Goal: Task Accomplishment & Management: Manage account settings

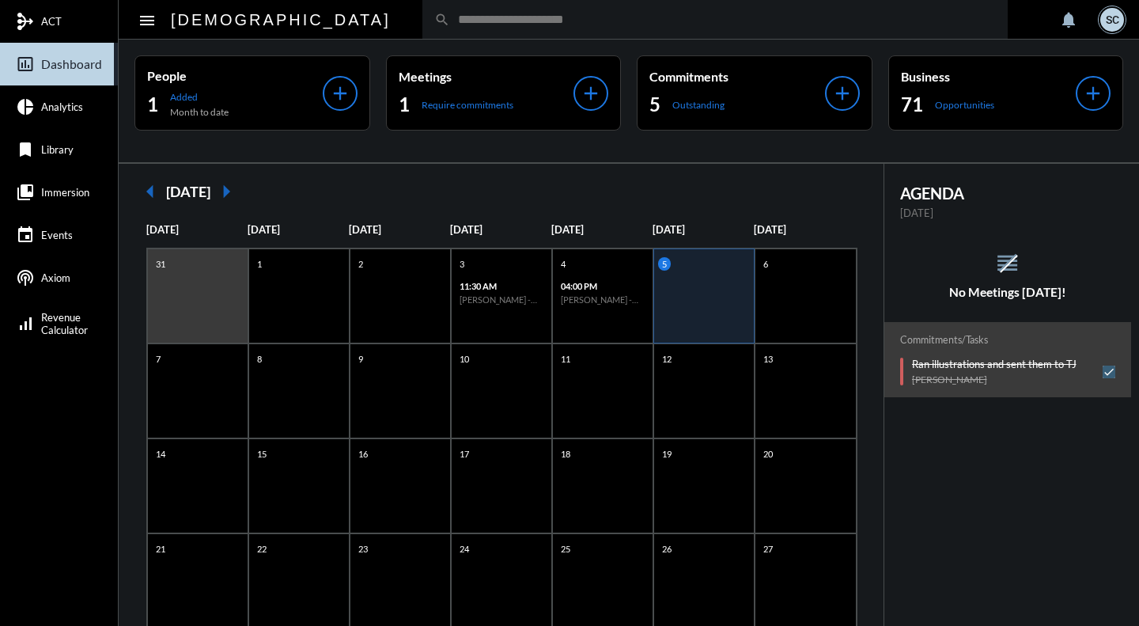
click at [422, 28] on div "search" at bounding box center [714, 19] width 585 height 39
click at [450, 22] on input "text" at bounding box center [723, 19] width 546 height 13
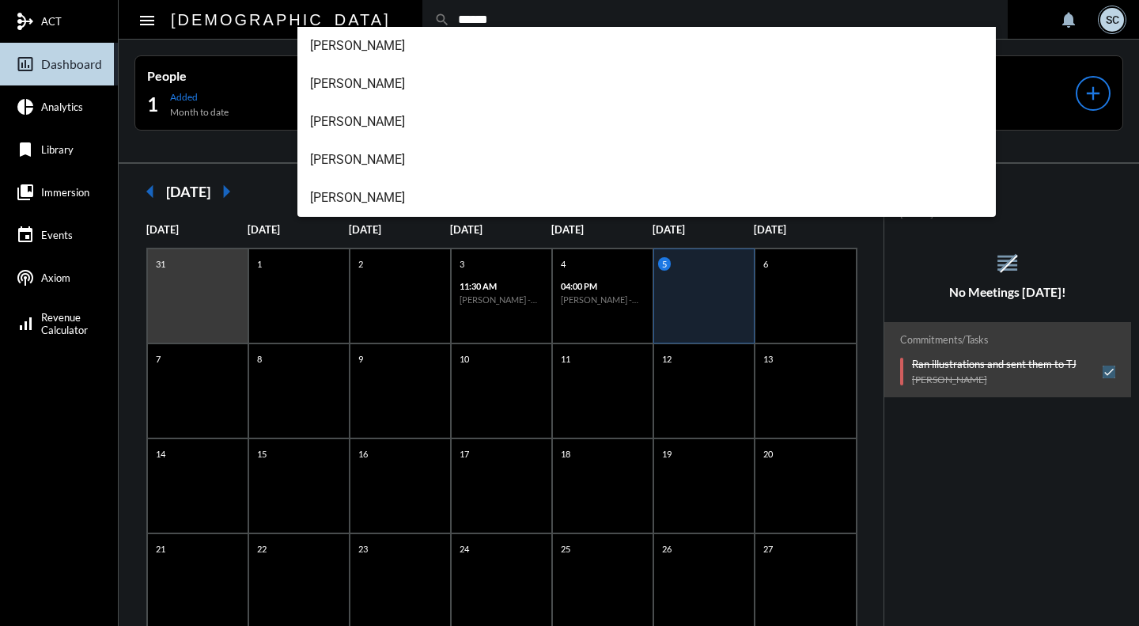
type input "******"
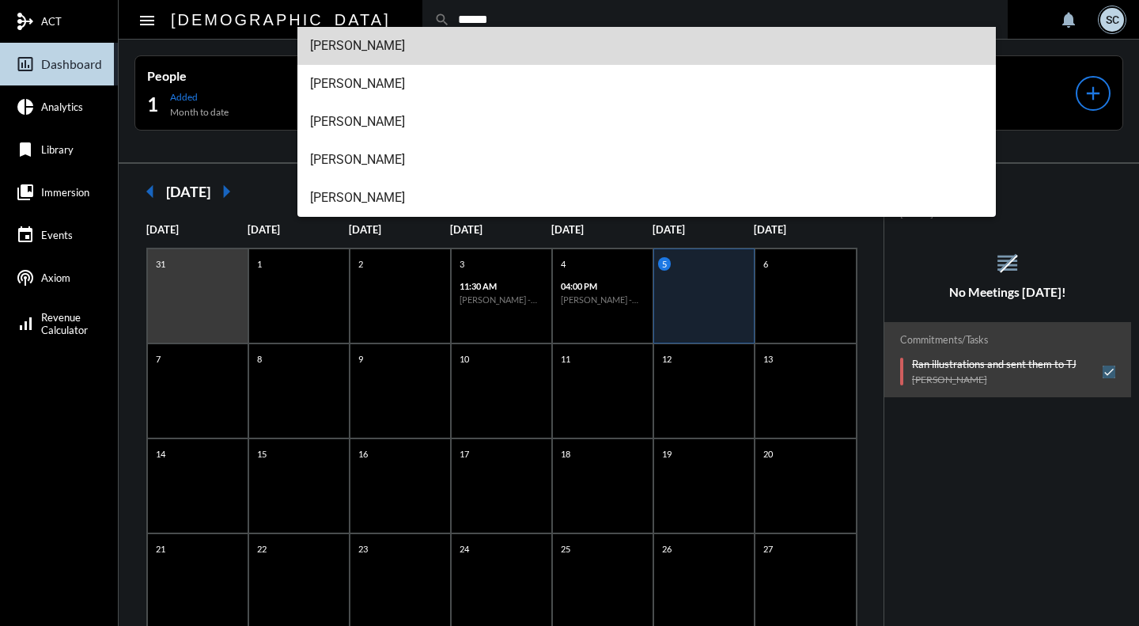
click at [350, 53] on span "Kristin Haendler" at bounding box center [646, 46] width 673 height 38
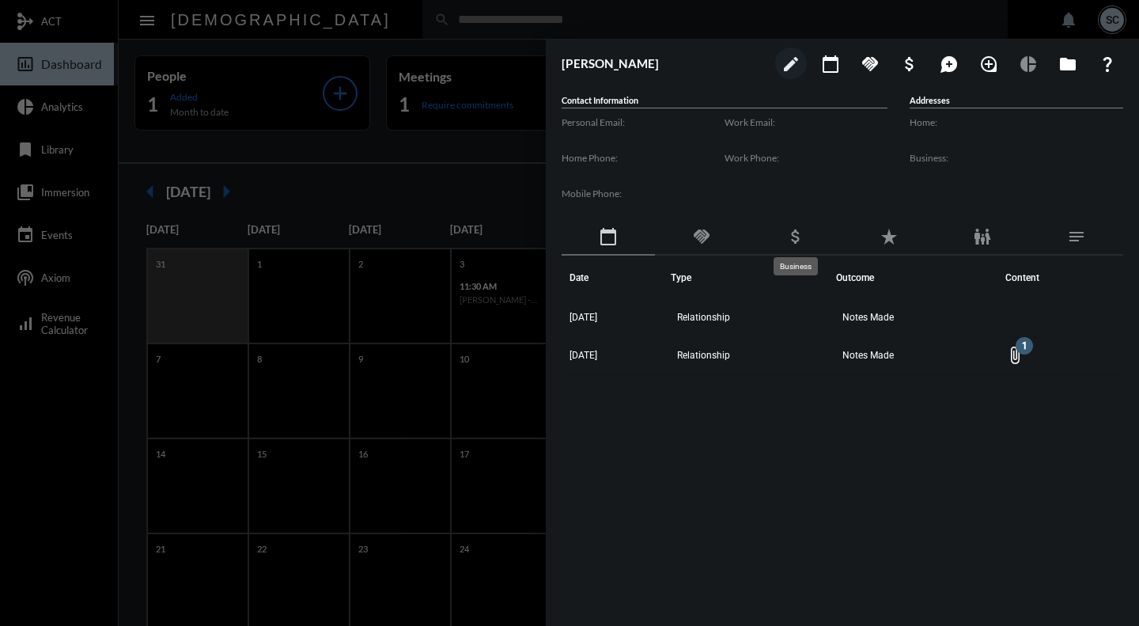
click at [790, 236] on mat-icon "attach_money" at bounding box center [795, 236] width 19 height 19
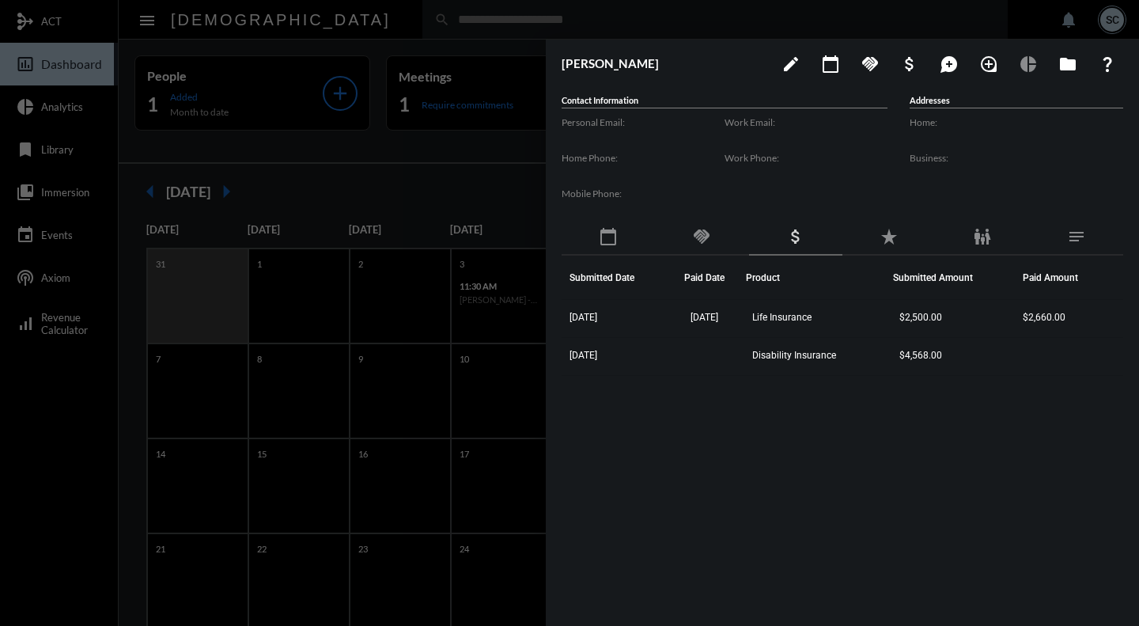
click at [855, 367] on td "Disability Insurance" at bounding box center [819, 357] width 147 height 38
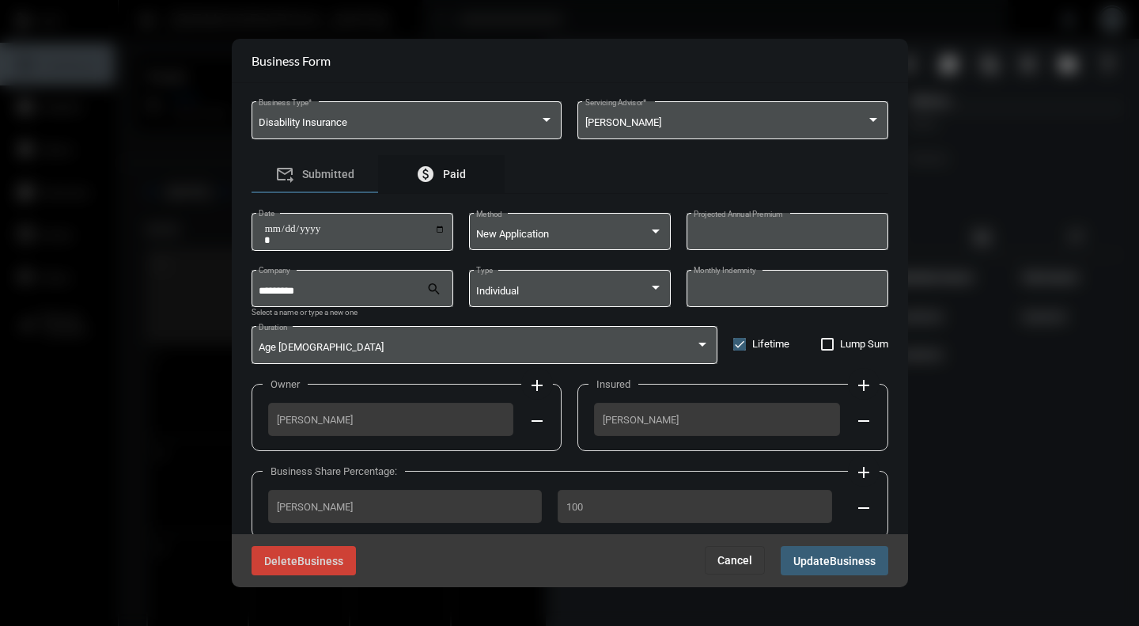
click at [460, 176] on span "Paid" at bounding box center [454, 174] width 23 height 13
click at [438, 232] on input "Date" at bounding box center [354, 234] width 181 height 22
click at [437, 233] on input "**********" at bounding box center [354, 234] width 181 height 22
type input "**********"
click at [766, 234] on input "Actual Annual Premium" at bounding box center [787, 235] width 187 height 12
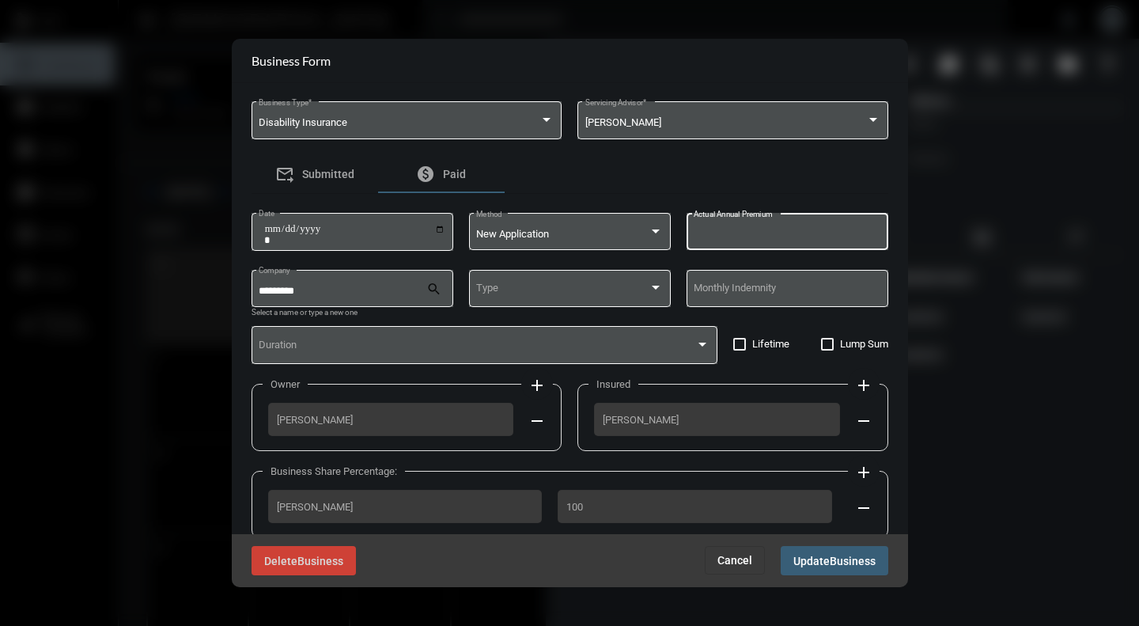
type input "****"
click at [759, 289] on input "Monthly Indemnity" at bounding box center [787, 292] width 187 height 12
type input "*****"
click at [524, 289] on span at bounding box center [562, 292] width 172 height 12
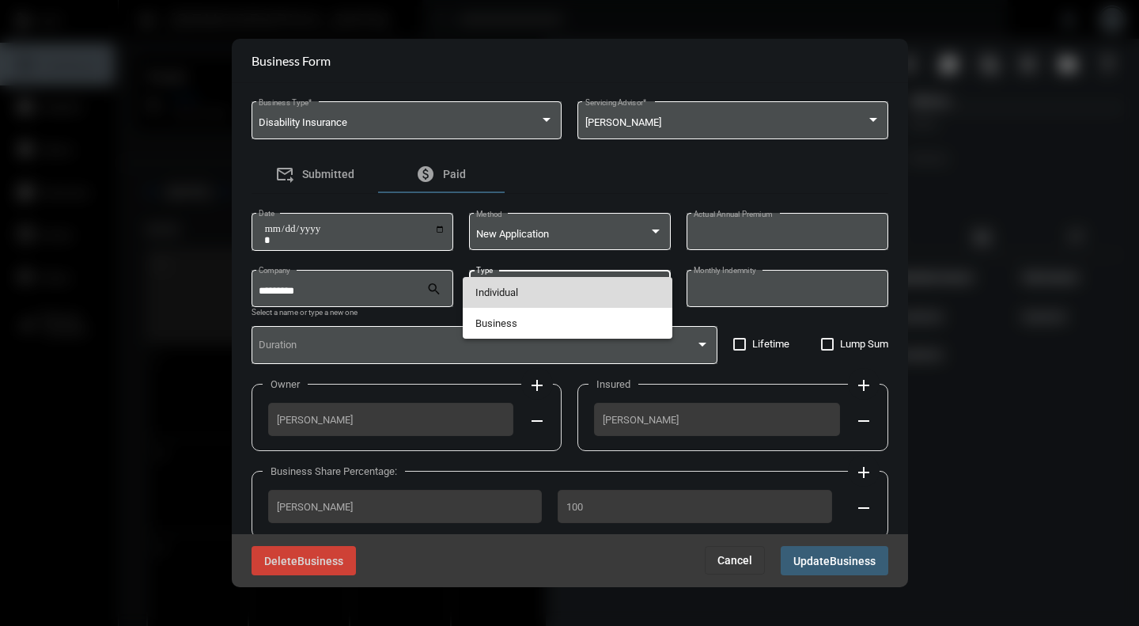
click at [524, 289] on span "Individual" at bounding box center [567, 292] width 185 height 31
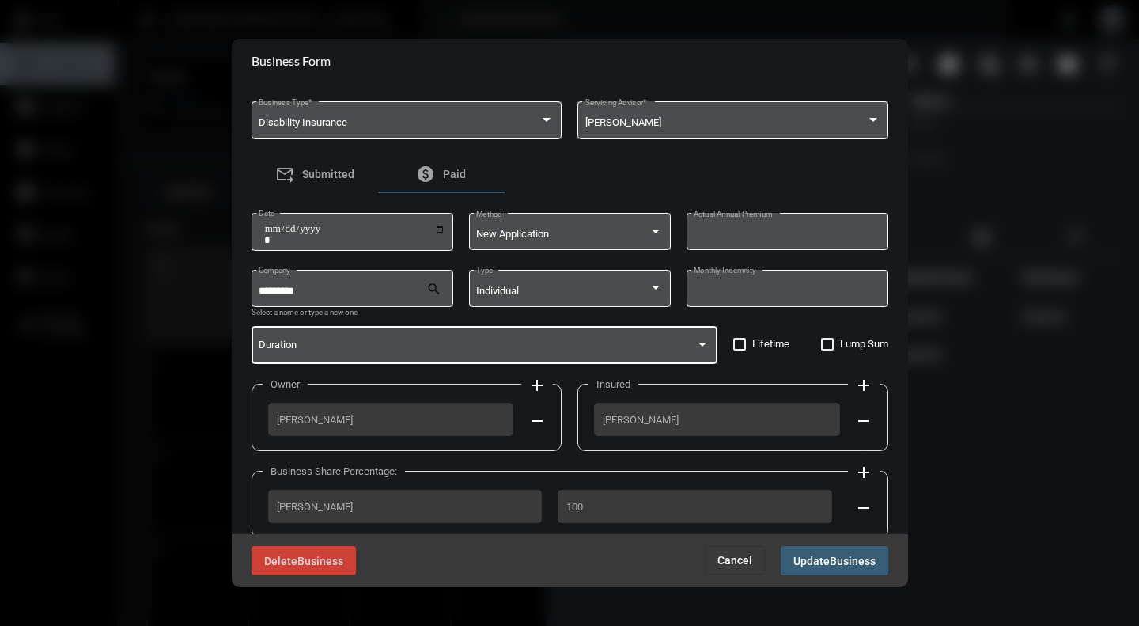
click at [471, 344] on span at bounding box center [477, 348] width 437 height 12
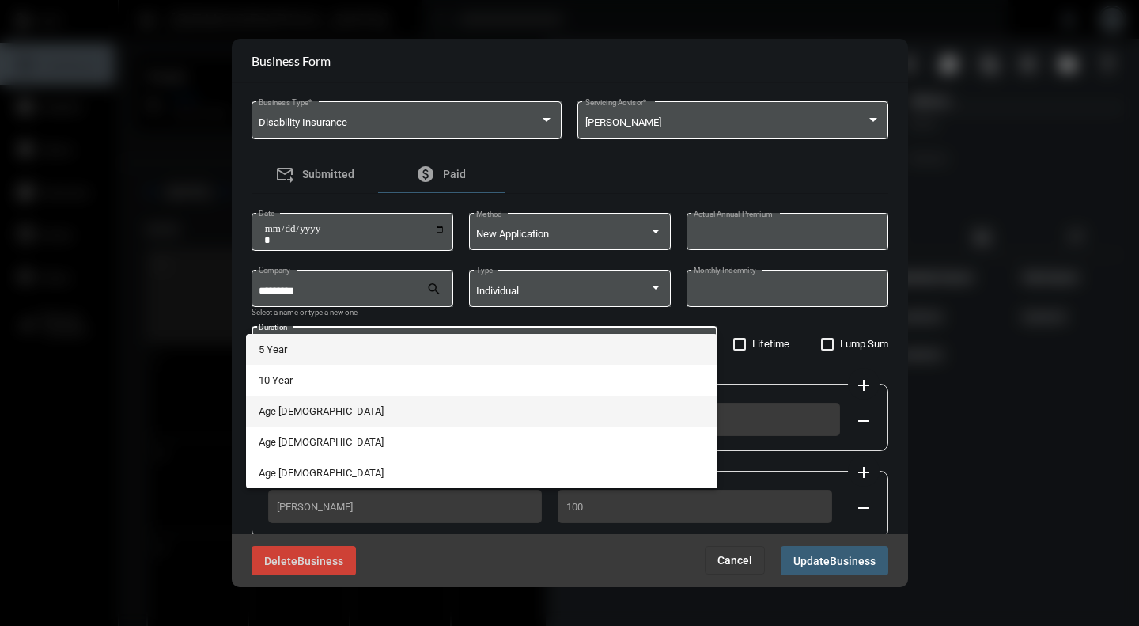
click at [284, 409] on span "Age 65" at bounding box center [481, 410] width 445 height 31
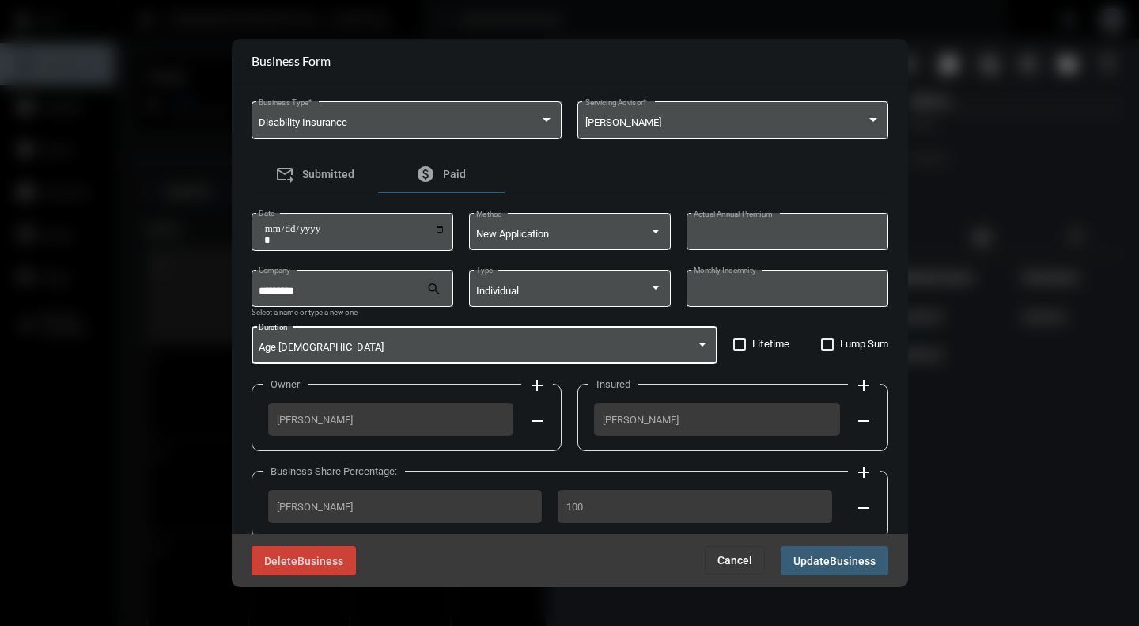
scroll to position [119, 0]
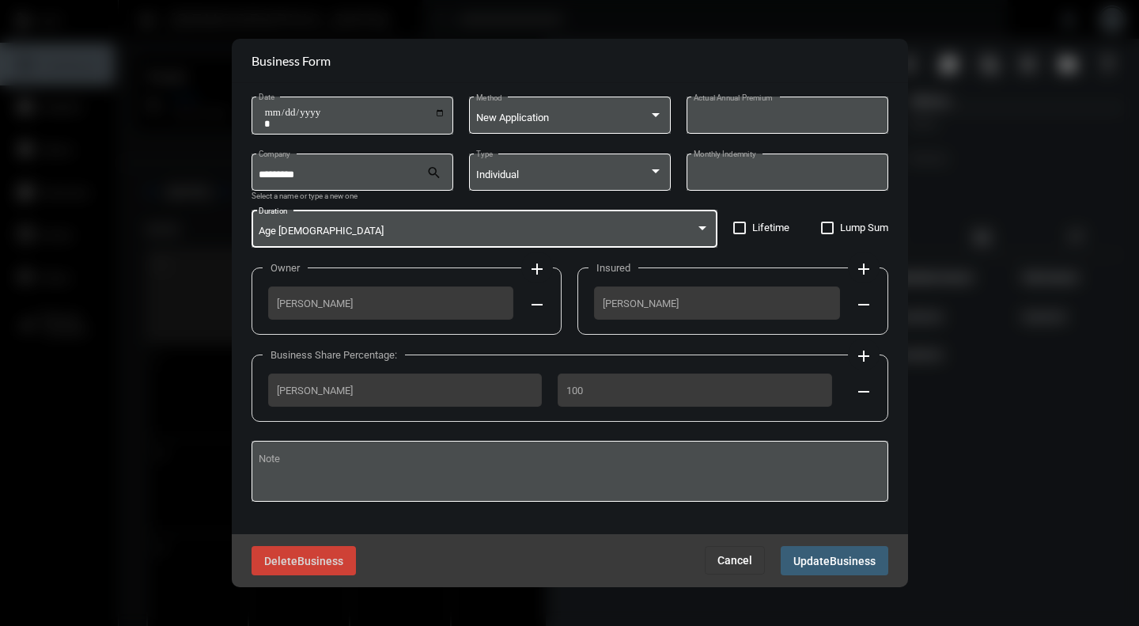
click at [846, 563] on span "Business" at bounding box center [853, 560] width 46 height 13
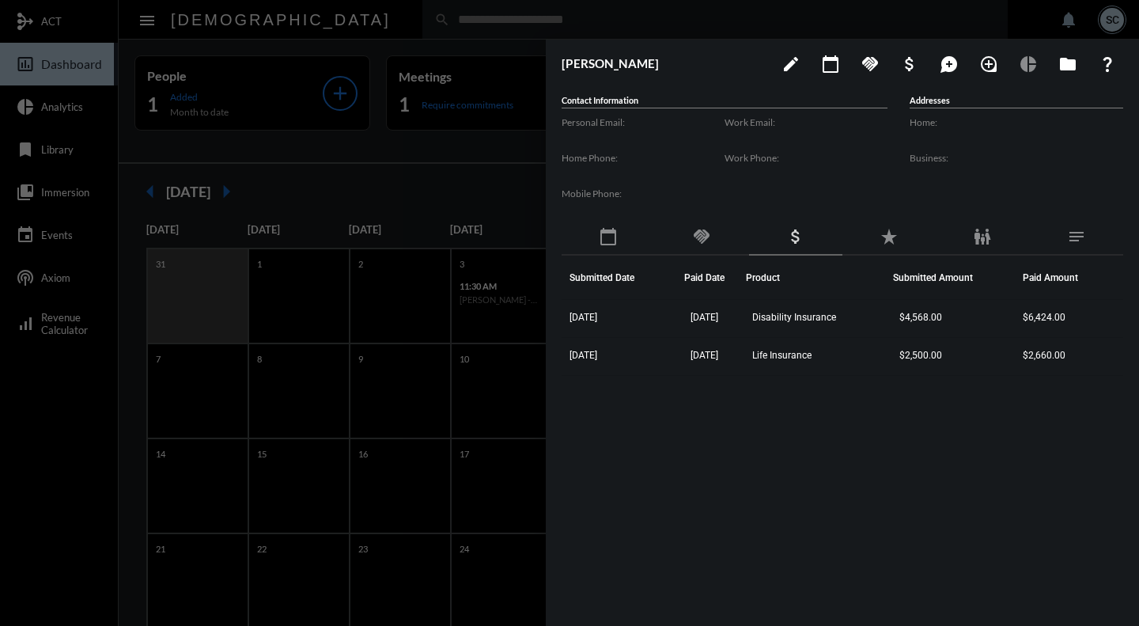
click at [836, 319] on span "Disability Insurance" at bounding box center [794, 317] width 84 height 11
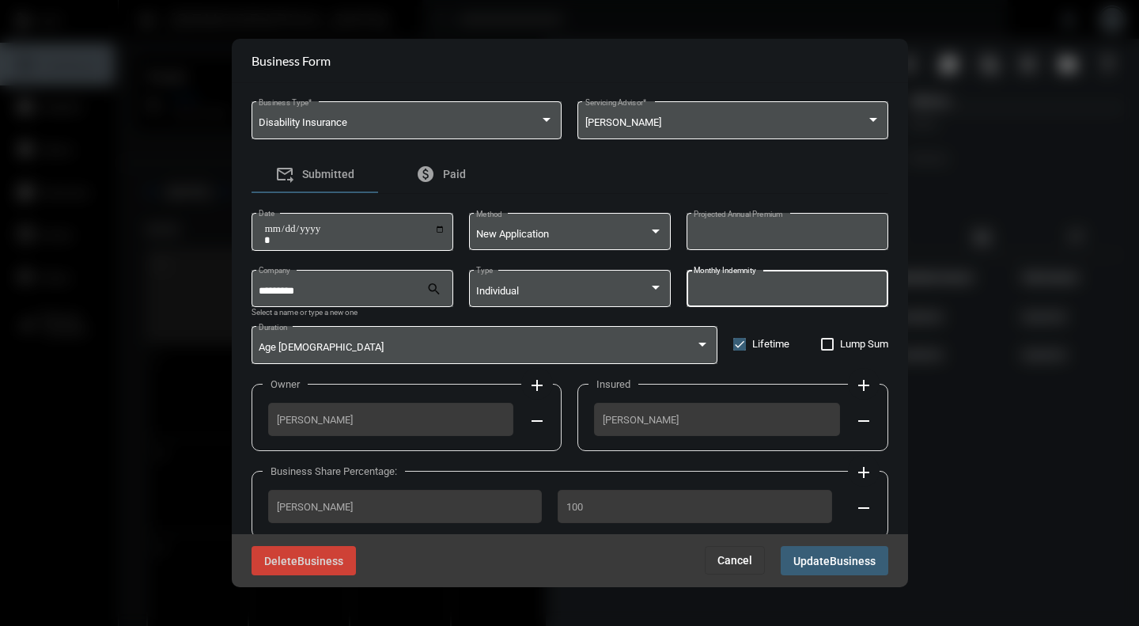
drag, startPoint x: 726, startPoint y: 291, endPoint x: 645, endPoint y: 292, distance: 80.7
click at [645, 292] on div "********* Company search Select a name or type a new one Individual Type **** M…" at bounding box center [570, 295] width 637 height 56
click at [664, 164] on div "forward_to_inbox Submitted paid Paid" at bounding box center [570, 174] width 637 height 38
click at [446, 178] on span "Paid" at bounding box center [454, 174] width 23 height 13
click at [744, 557] on span "Cancel" at bounding box center [734, 560] width 35 height 13
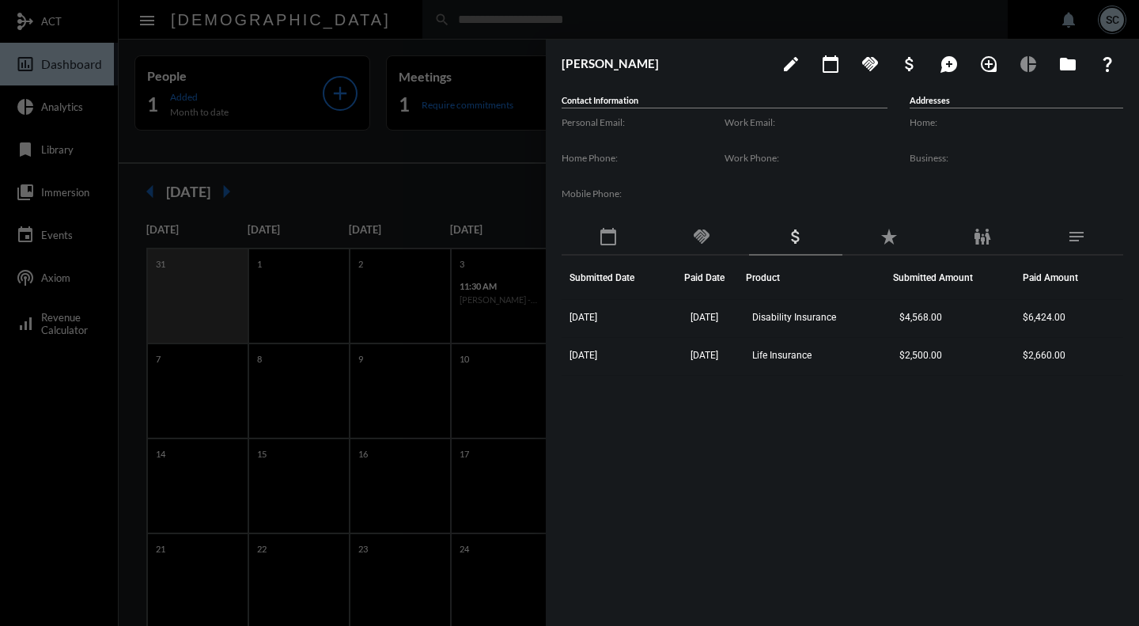
click at [333, 168] on div at bounding box center [569, 313] width 1139 height 626
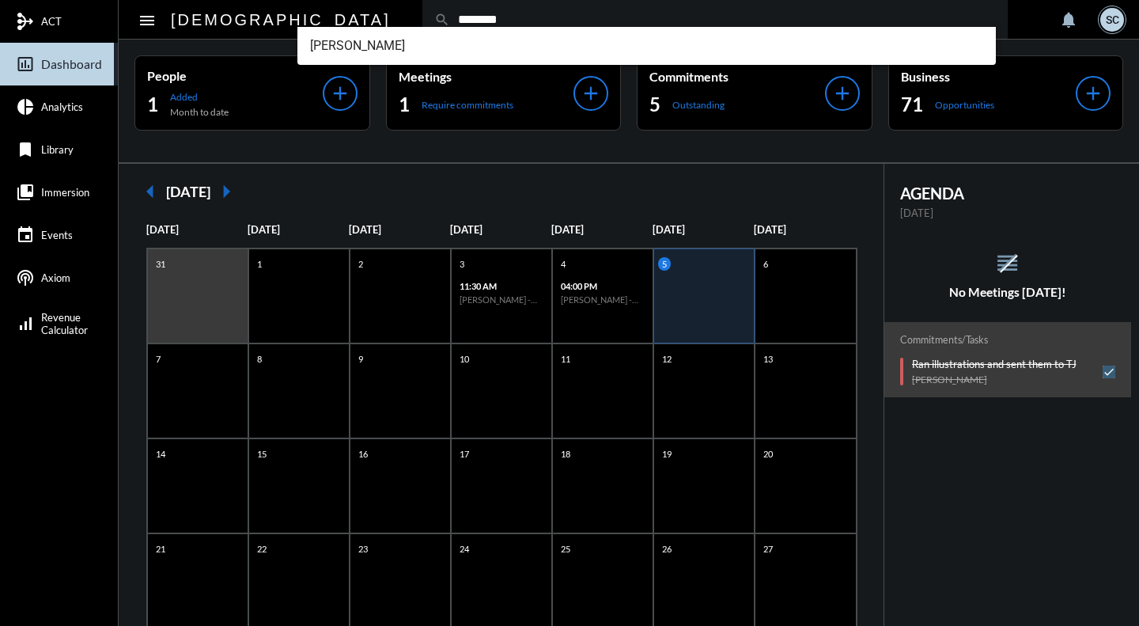
type input "********"
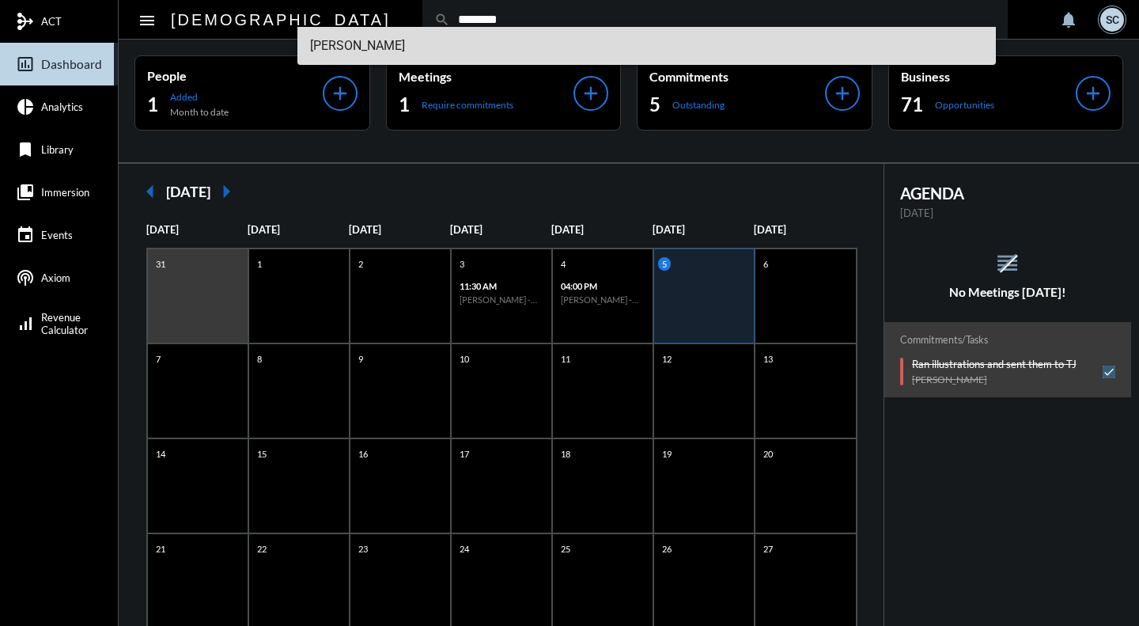
click at [359, 44] on span "Marc Mangone" at bounding box center [646, 46] width 673 height 38
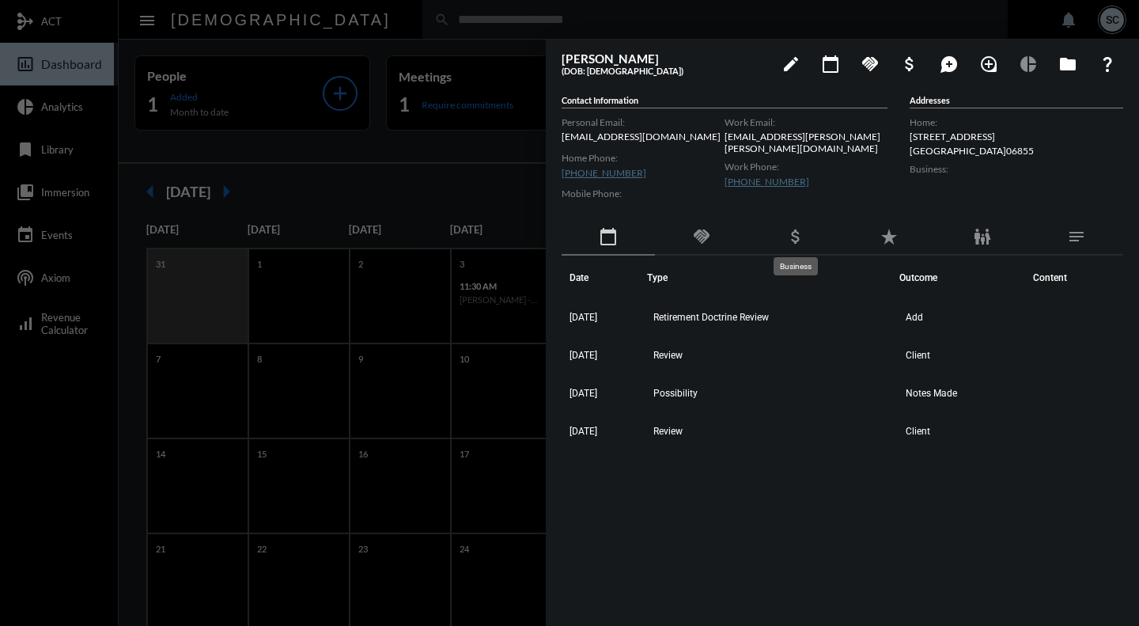
click at [798, 245] on mat-icon "attach_money" at bounding box center [795, 236] width 19 height 19
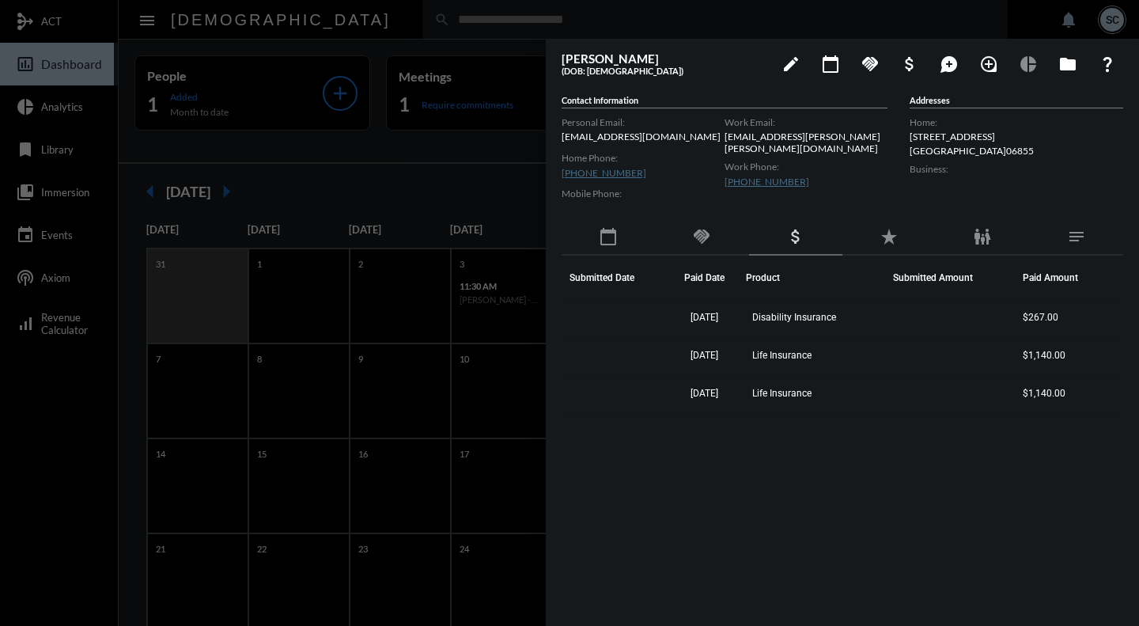
click at [398, 158] on div at bounding box center [569, 313] width 1139 height 626
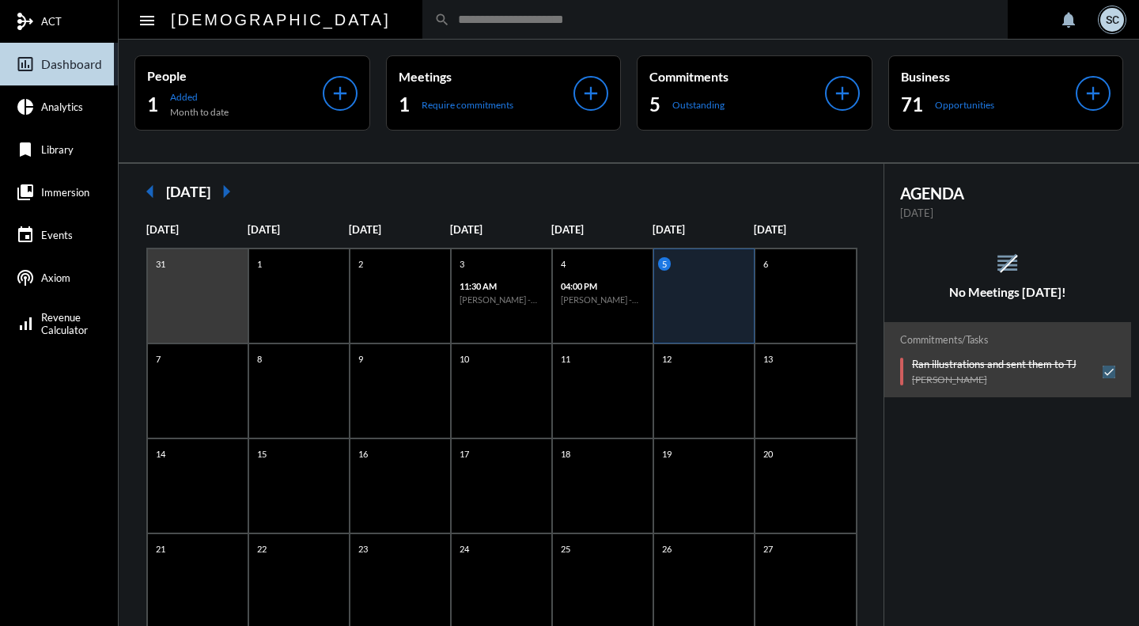
click at [524, 76] on p "Meetings" at bounding box center [487, 76] width 176 height 15
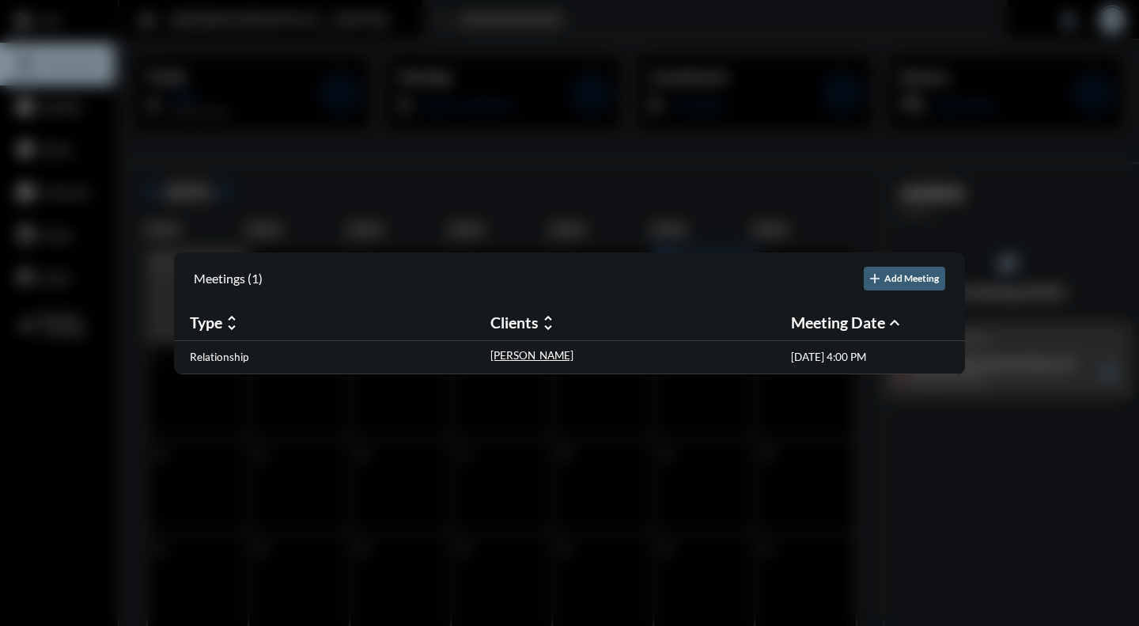
click at [225, 356] on p "Relationship" at bounding box center [219, 356] width 59 height 13
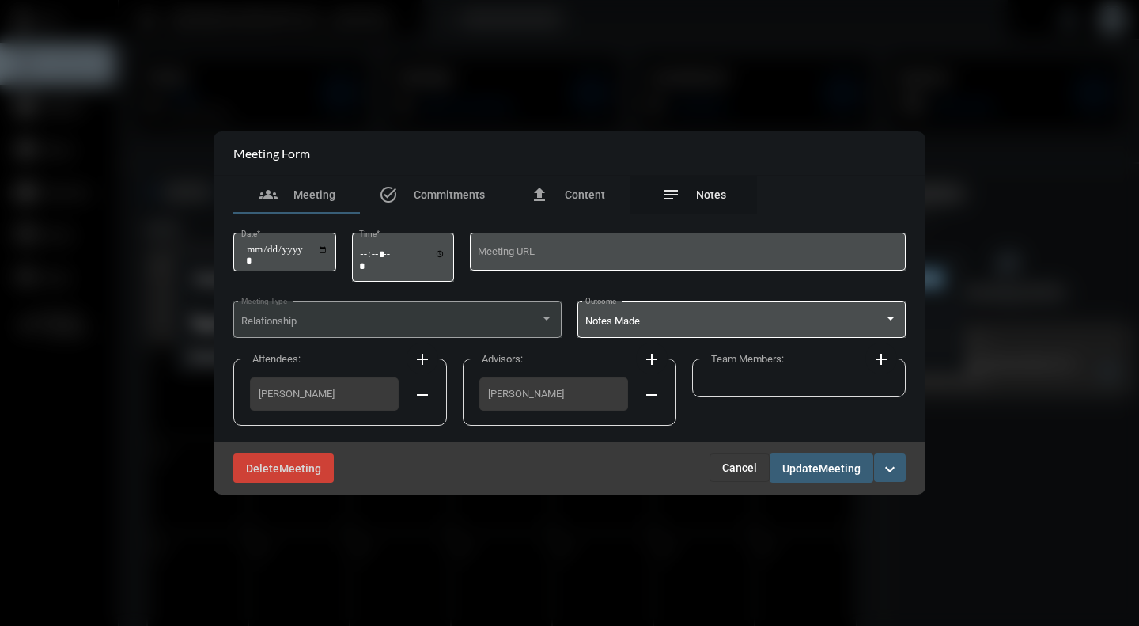
click at [710, 200] on span "Notes" at bounding box center [711, 194] width 30 height 13
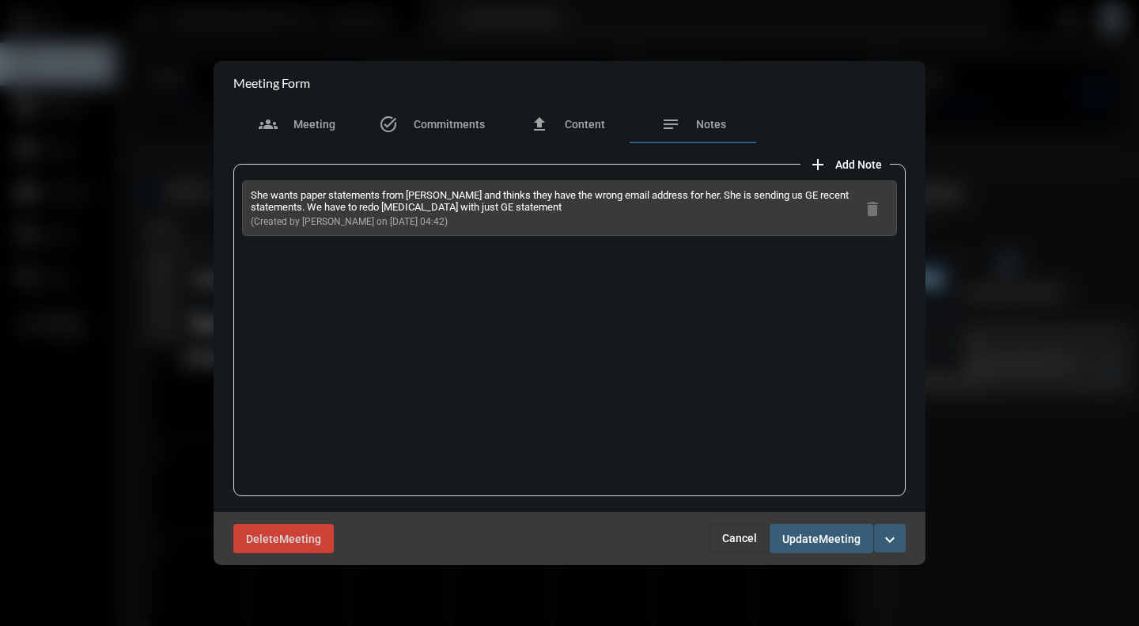
click at [732, 540] on span "Cancel" at bounding box center [739, 538] width 35 height 13
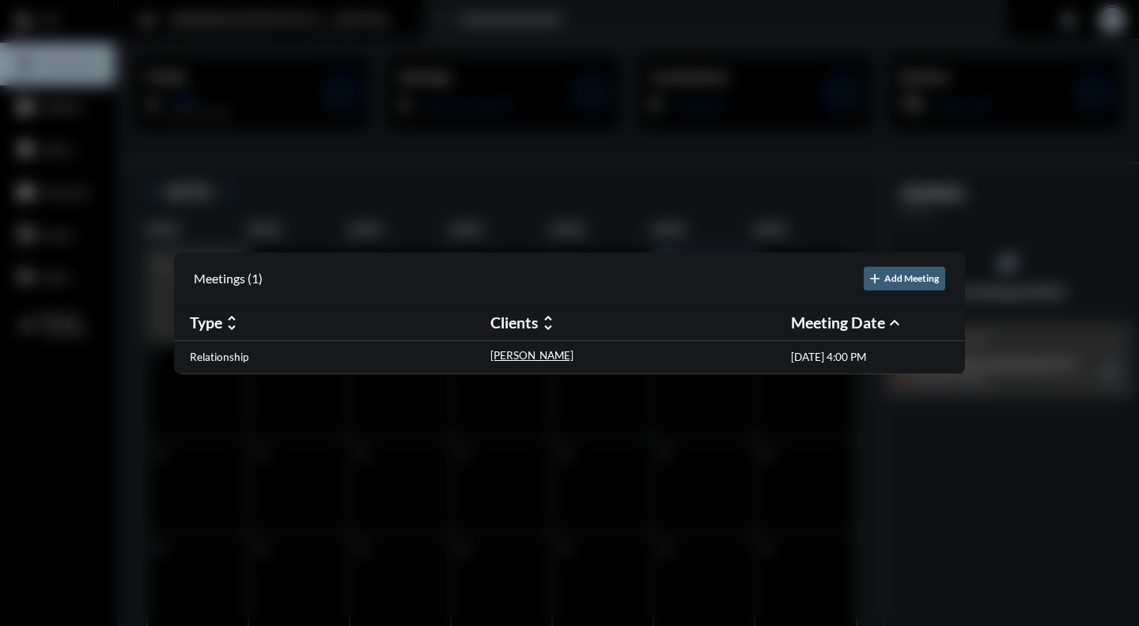
click at [676, 24] on div at bounding box center [569, 313] width 1139 height 626
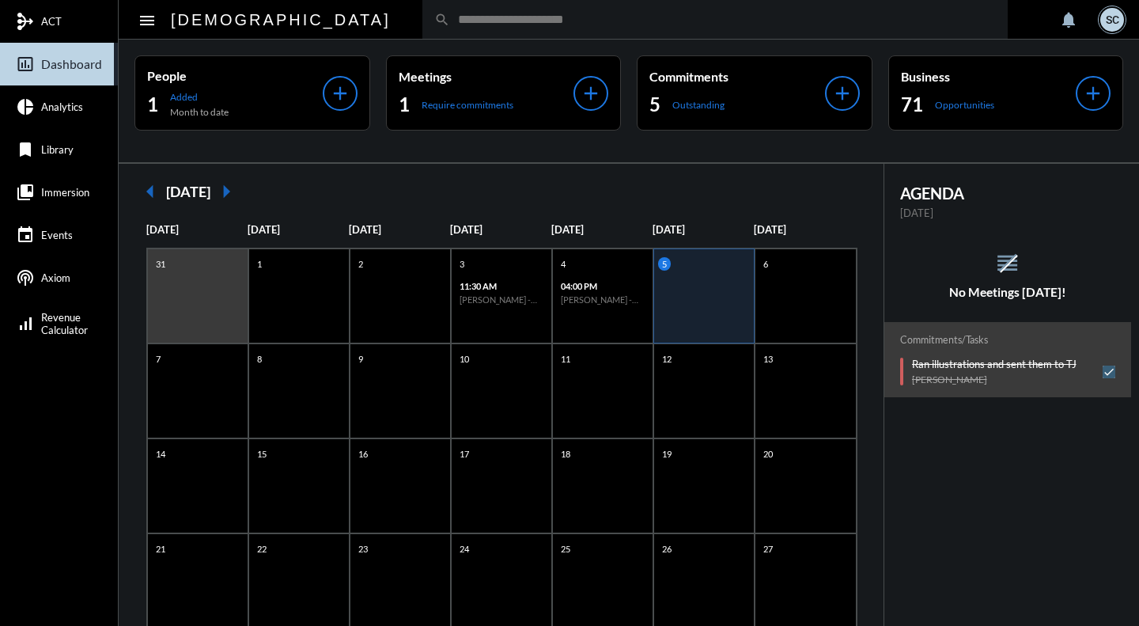
click at [999, 112] on div "71 Opportunities" at bounding box center [989, 104] width 176 height 25
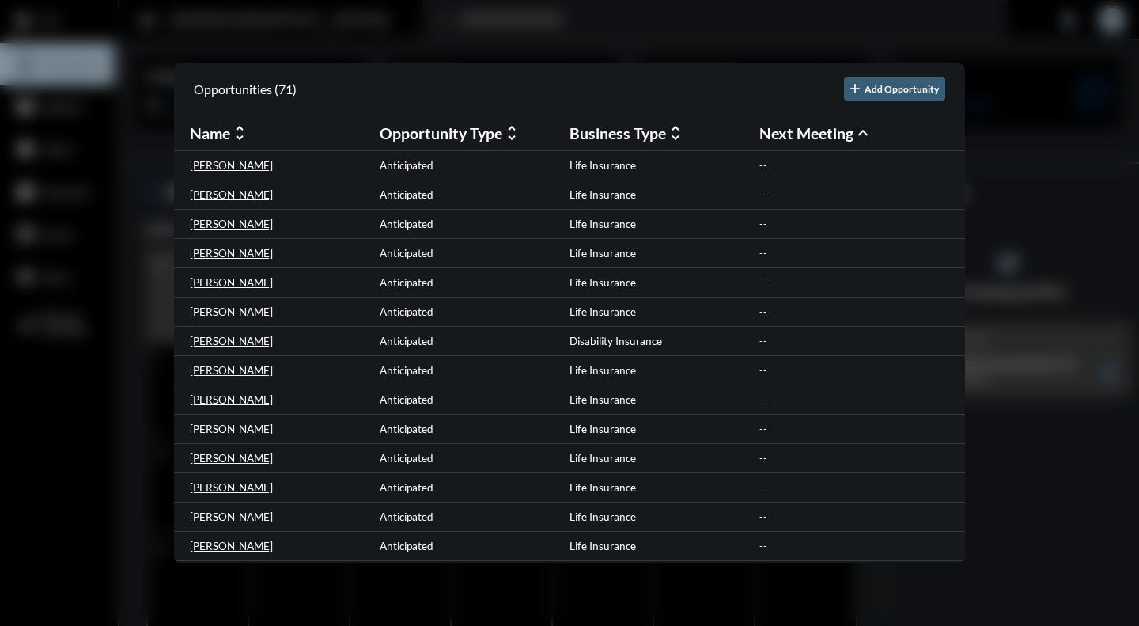
click at [625, 138] on h2 "Business Type" at bounding box center [618, 133] width 97 height 18
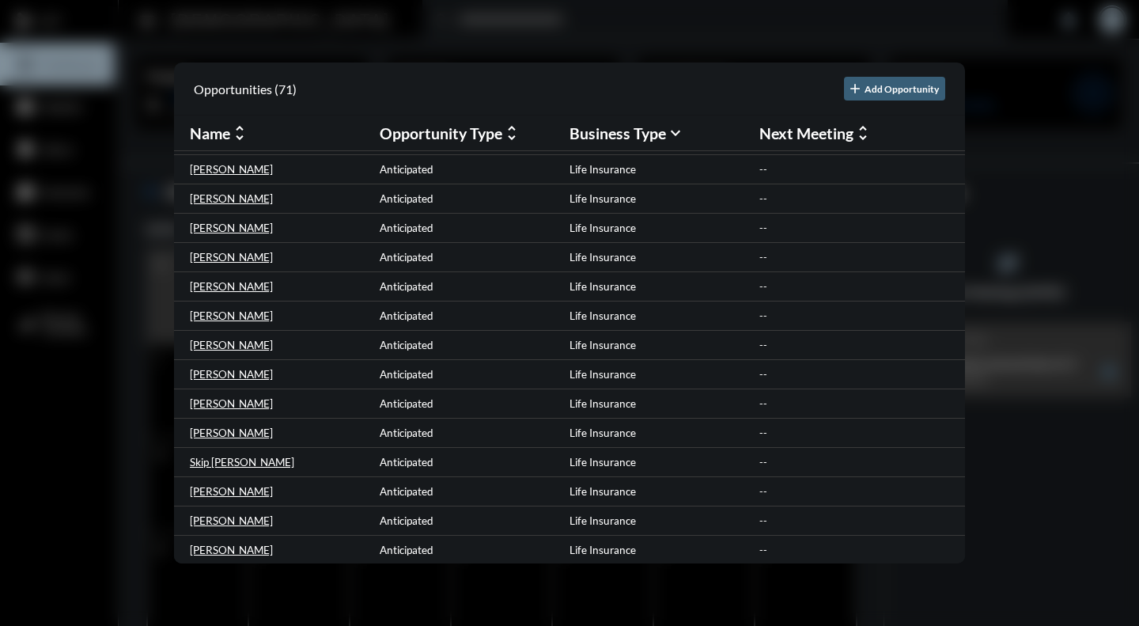
scroll to position [904, 0]
click at [685, 39] on div at bounding box center [569, 313] width 1139 height 626
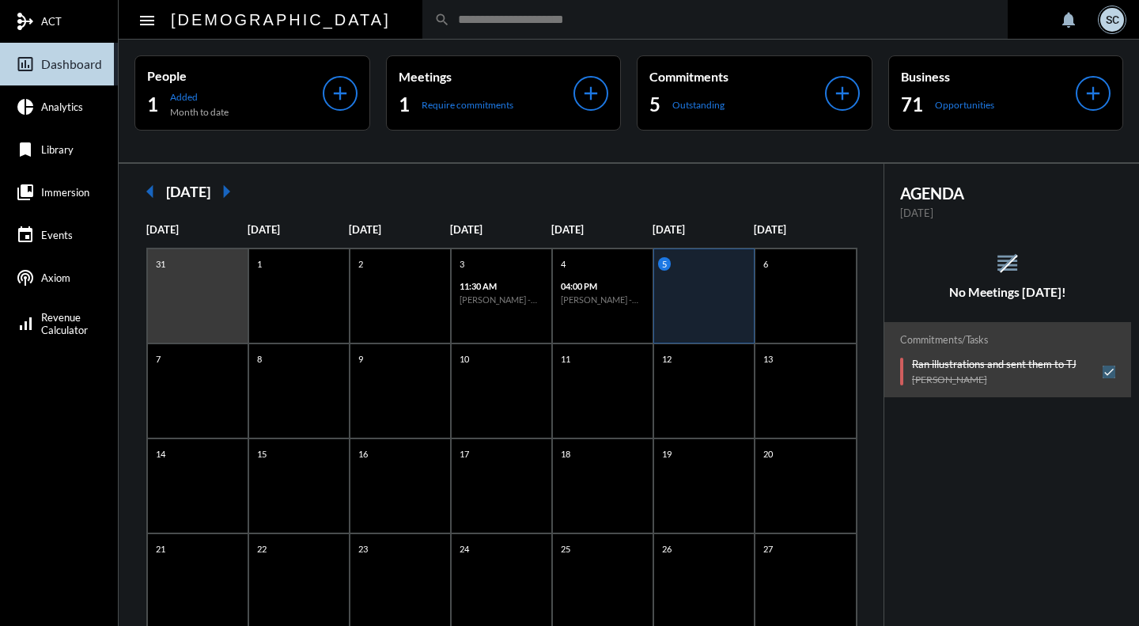
click at [479, 85] on div "Meetings 1 Require commitments" at bounding box center [487, 93] width 176 height 48
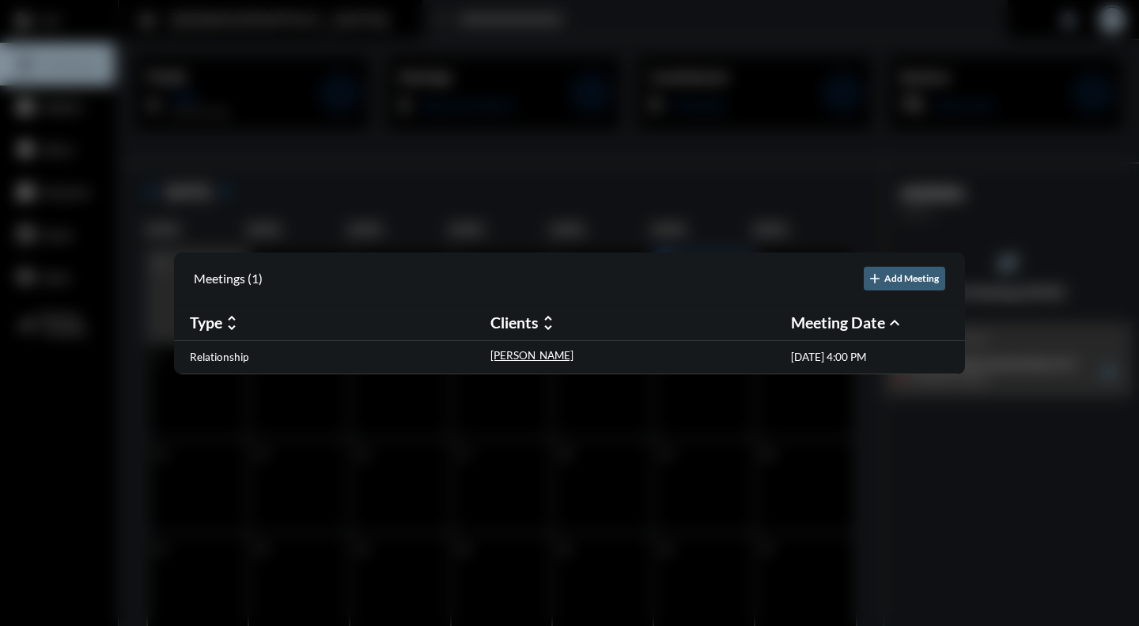
click at [223, 354] on p "Relationship" at bounding box center [219, 356] width 59 height 13
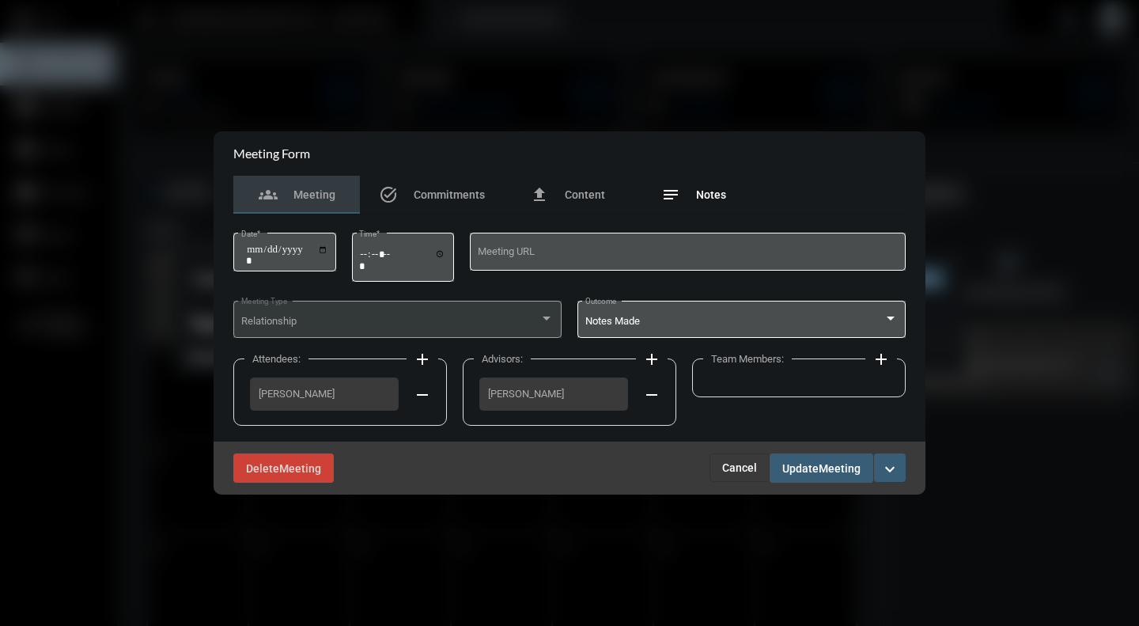
click at [706, 195] on span "Notes" at bounding box center [711, 194] width 30 height 13
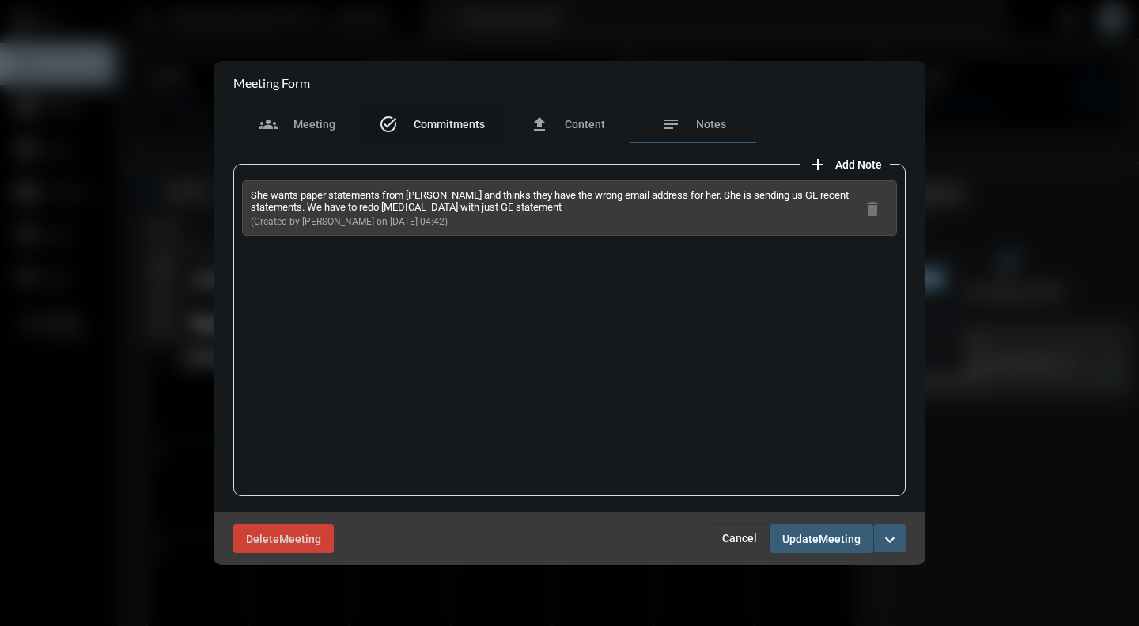
click at [445, 124] on span "Commitments" at bounding box center [449, 124] width 71 height 13
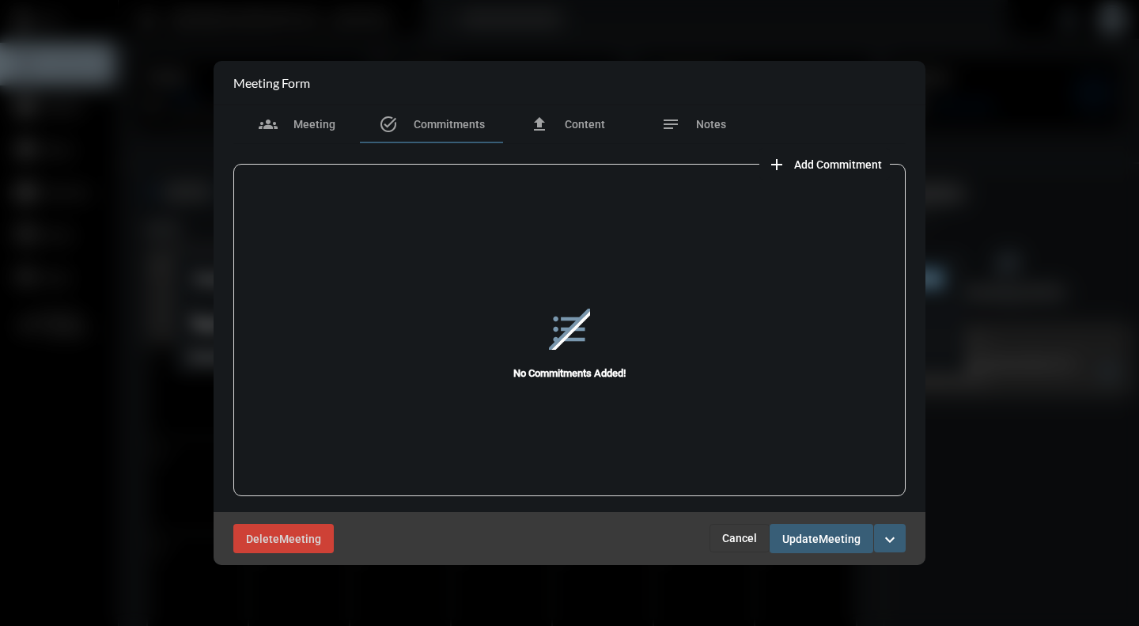
click at [817, 160] on span "Add Commitment" at bounding box center [838, 164] width 88 height 13
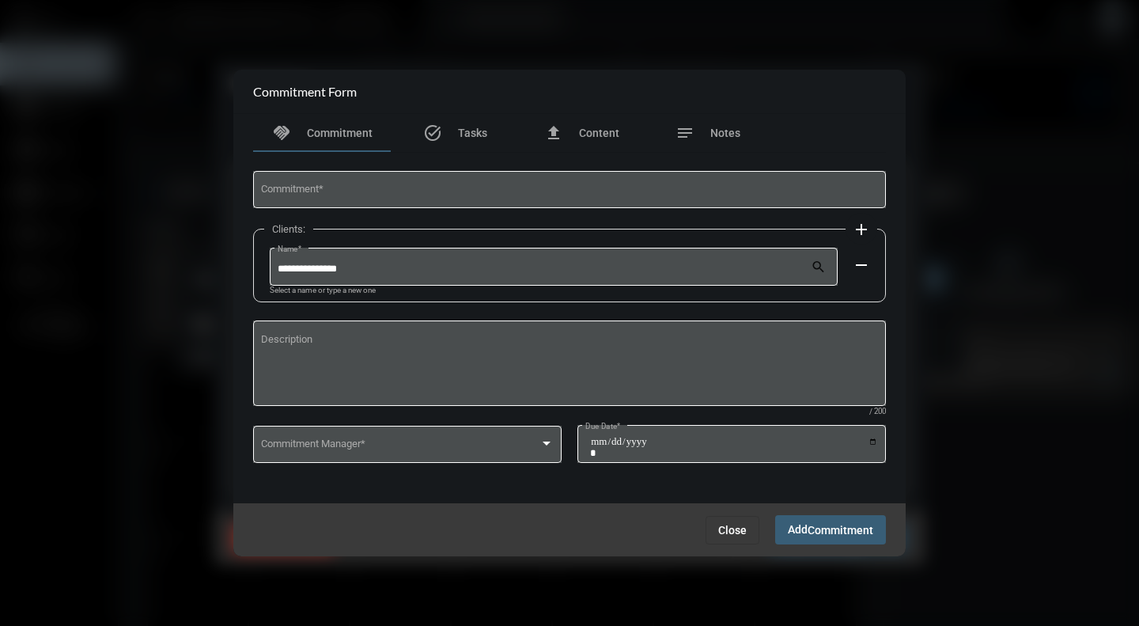
click at [400, 184] on div "Commitment *" at bounding box center [570, 188] width 618 height 40
click at [339, 181] on div "**********" at bounding box center [570, 188] width 618 height 40
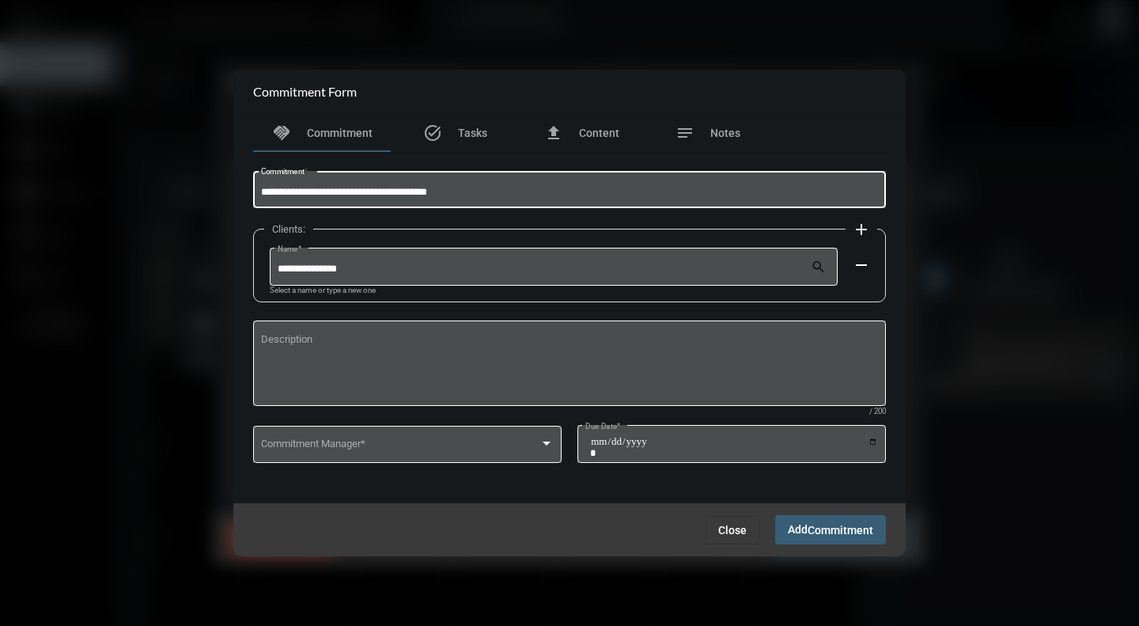
click at [341, 192] on input "**********" at bounding box center [570, 193] width 618 height 12
drag, startPoint x: 301, startPoint y: 187, endPoint x: 131, endPoint y: 167, distance: 172.0
click at [131, 167] on div "**********" at bounding box center [569, 313] width 1139 height 626
type input "**********"
click at [433, 433] on div "Commitment Manager *" at bounding box center [407, 442] width 293 height 40
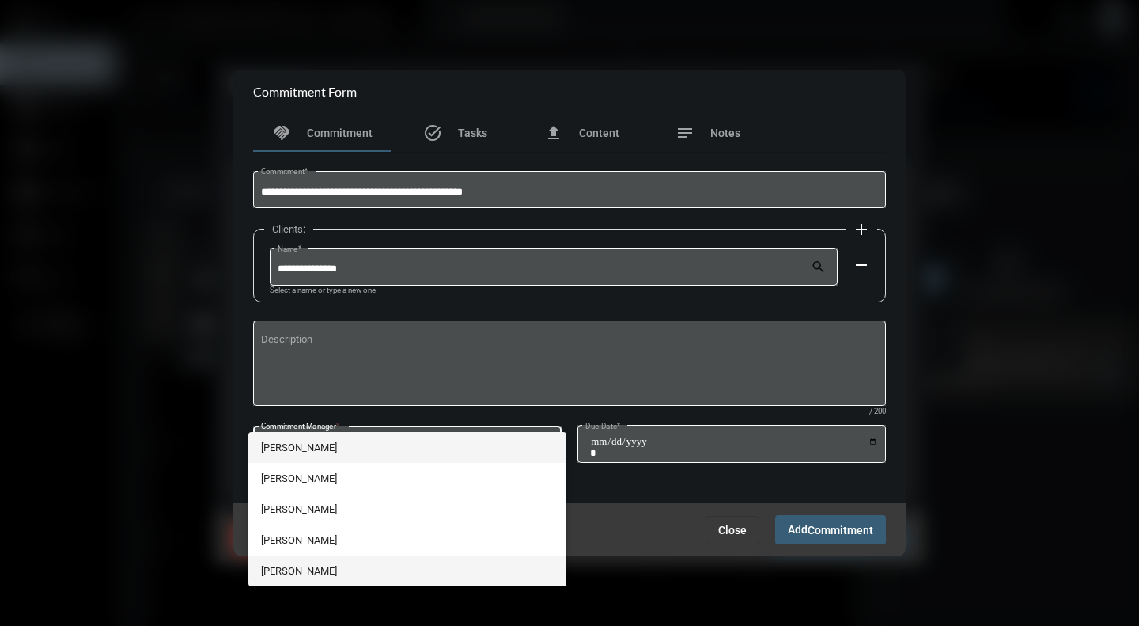
click at [292, 565] on span "Sam Correa" at bounding box center [407, 570] width 293 height 31
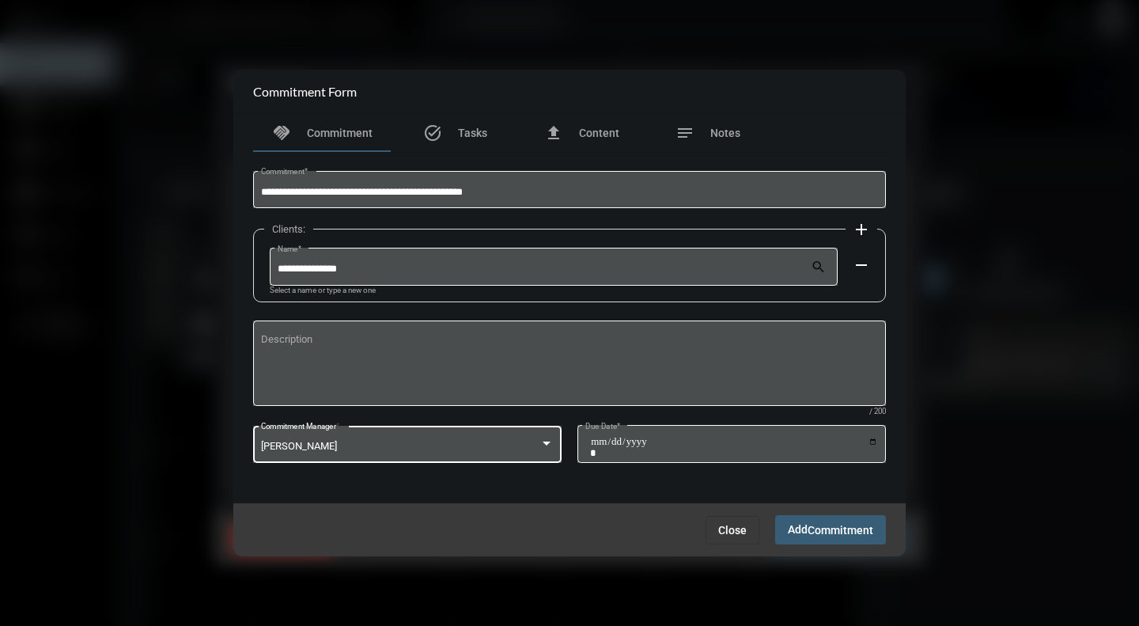
click at [872, 443] on input "Due Date *" at bounding box center [734, 447] width 288 height 22
type input "**********"
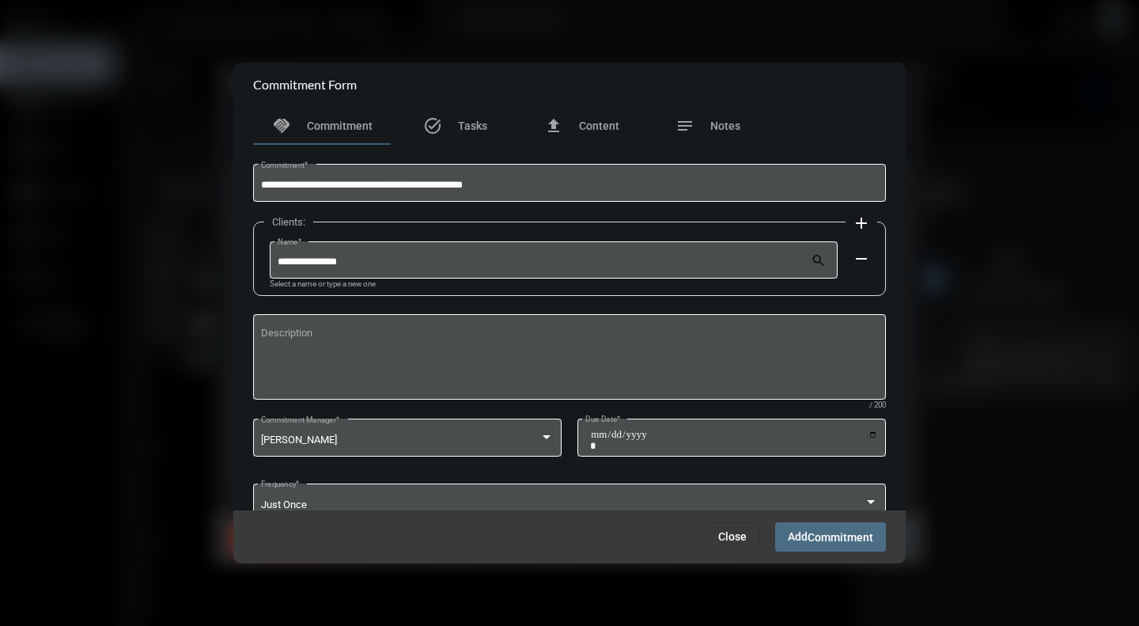
click at [803, 543] on button "Add Commitment" at bounding box center [830, 536] width 111 height 29
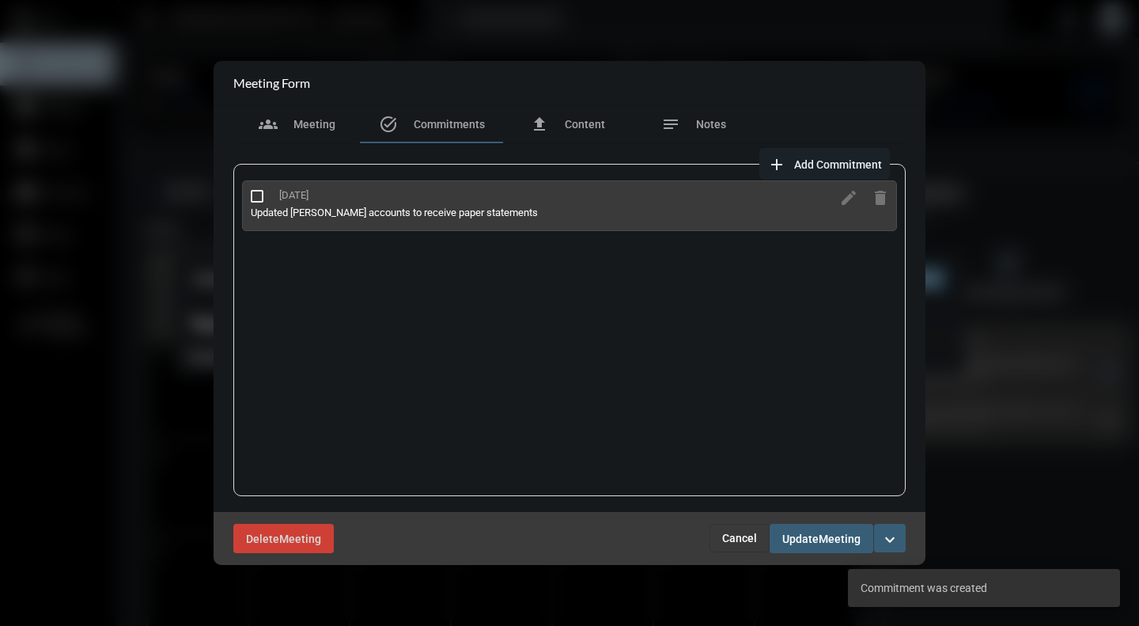
click at [834, 167] on span "Add Commitment" at bounding box center [838, 164] width 88 height 13
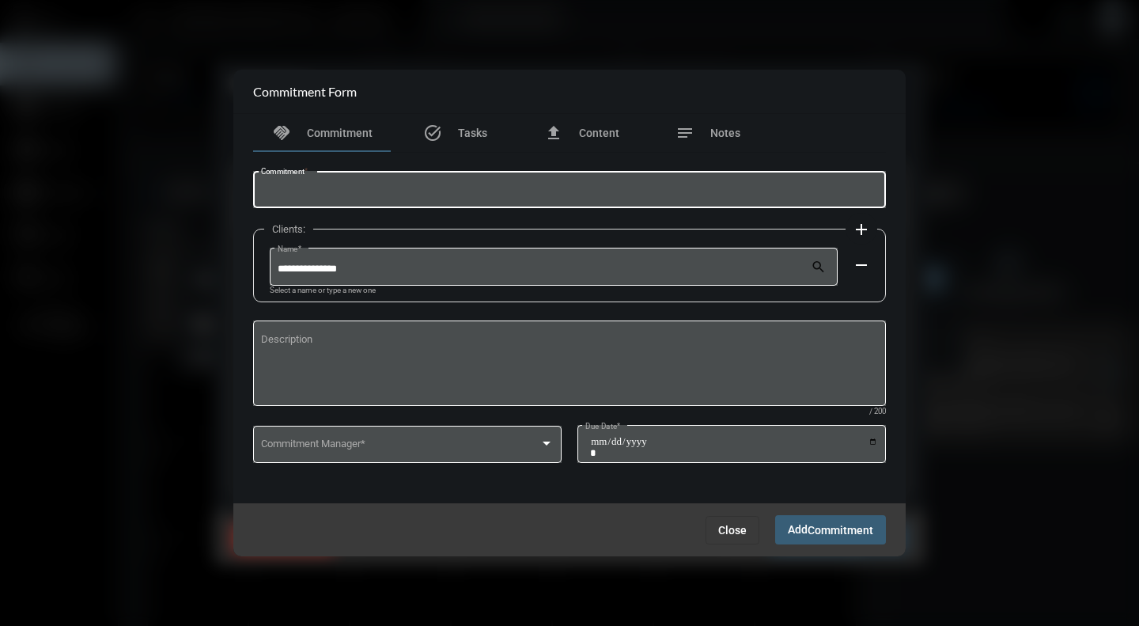
click at [433, 190] on input "Commitment *" at bounding box center [570, 193] width 618 height 12
type input "**********"
click at [532, 443] on span at bounding box center [400, 447] width 279 height 12
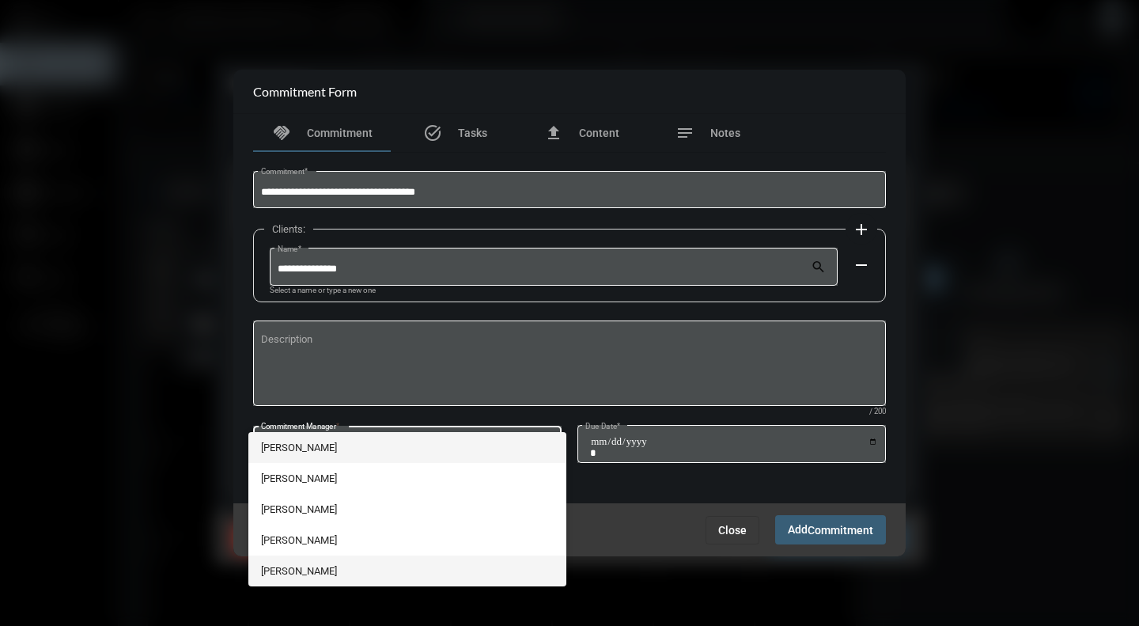
click at [294, 567] on span "Sam Correa" at bounding box center [407, 570] width 293 height 31
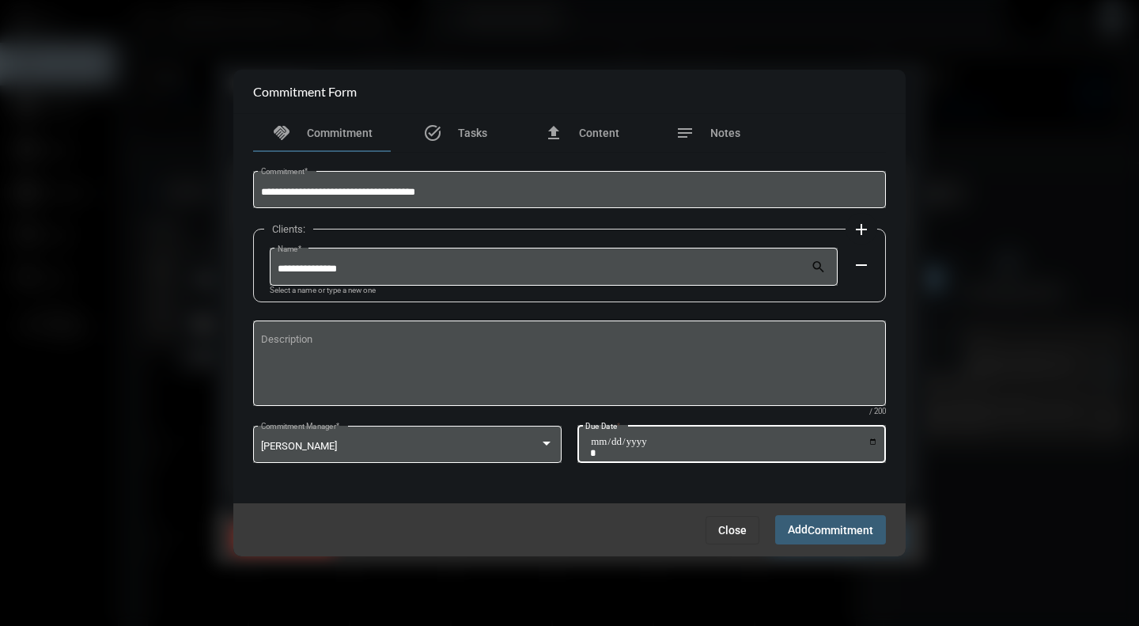
click at [873, 438] on input "Due Date *" at bounding box center [734, 447] width 288 height 22
type input "**********"
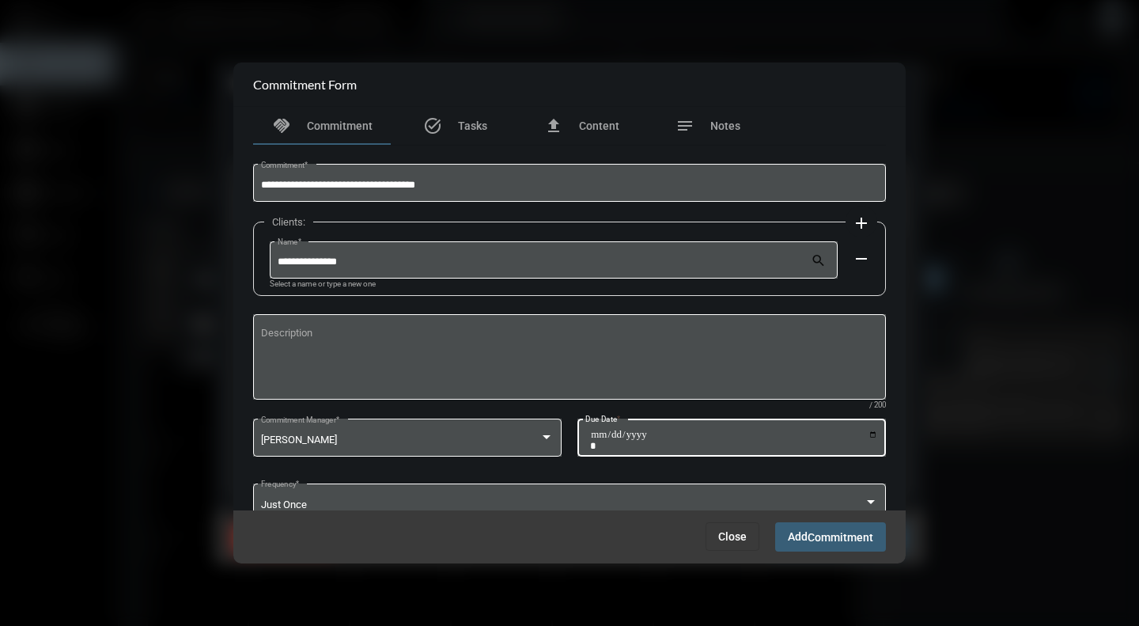
click at [804, 537] on span "Add Commitment" at bounding box center [830, 536] width 85 height 13
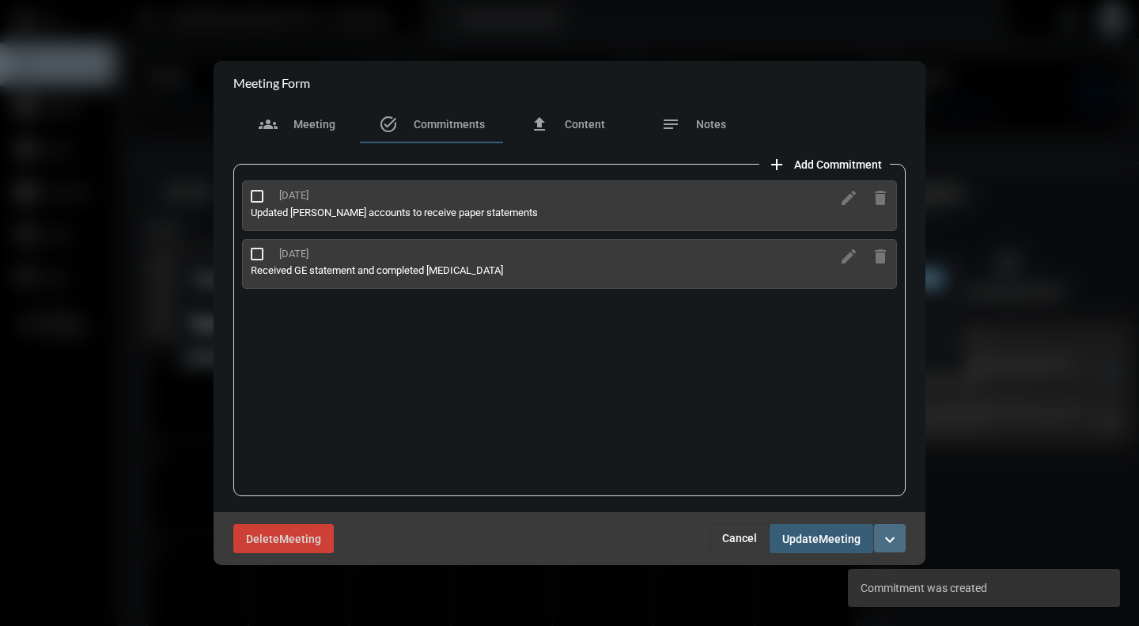
click at [887, 541] on mat-icon "expand_more" at bounding box center [889, 539] width 19 height 19
click at [831, 577] on section "checkmark Complete" at bounding box center [823, 573] width 166 height 32
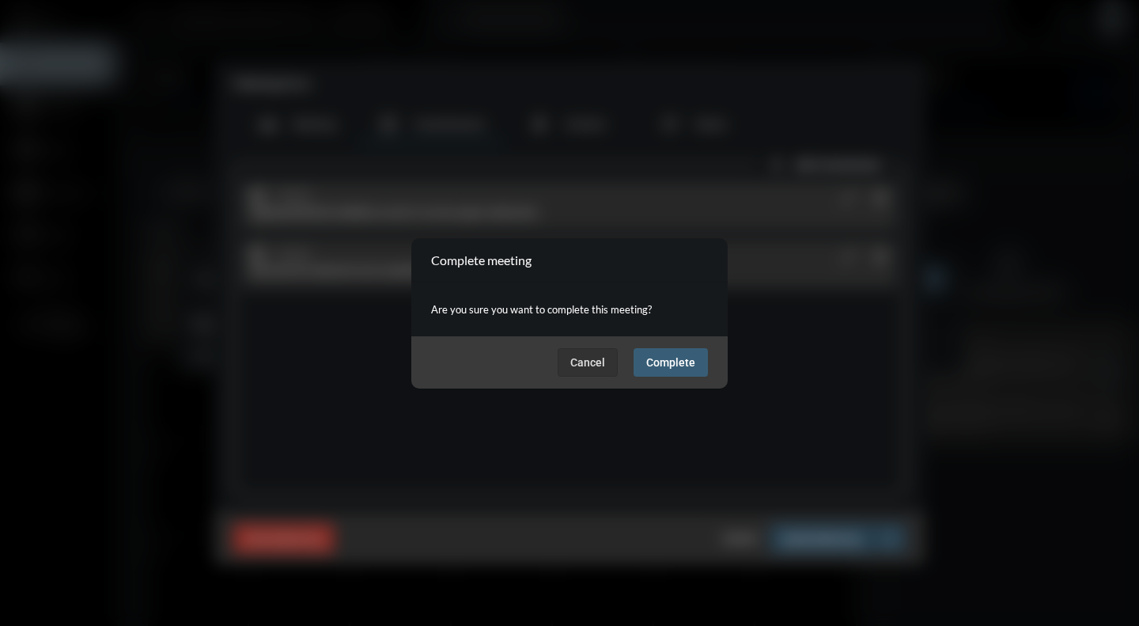
click at [688, 366] on span "Complete" at bounding box center [670, 362] width 49 height 13
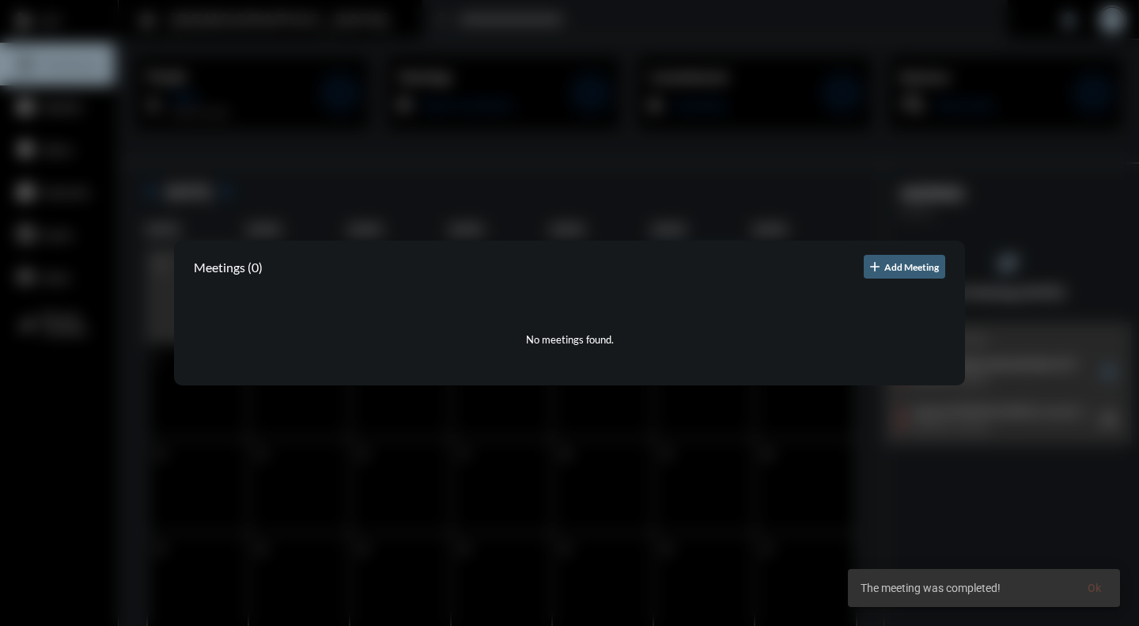
click at [926, 517] on div at bounding box center [569, 313] width 1139 height 626
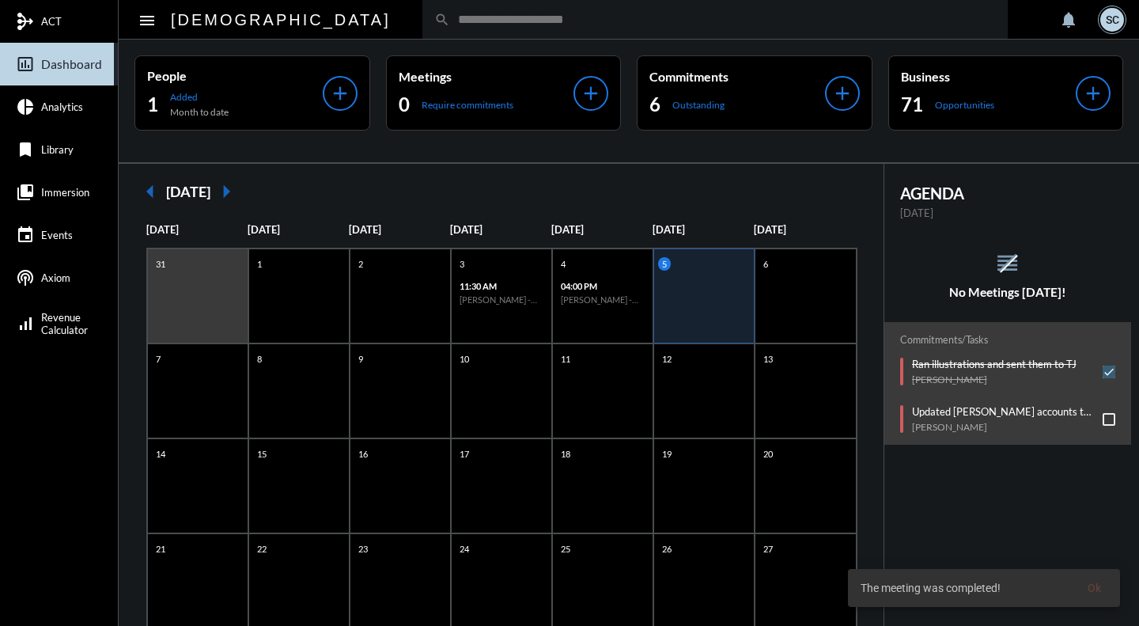
click at [813, 99] on div "6 Outstanding" at bounding box center [737, 104] width 176 height 25
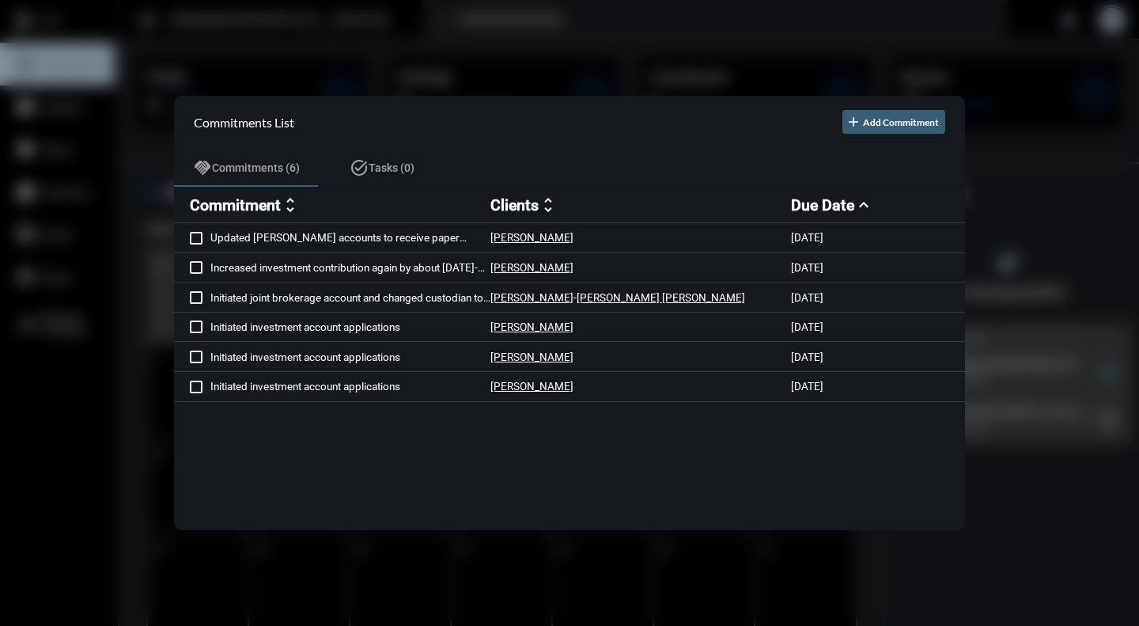
click at [199, 389] on span at bounding box center [196, 386] width 13 height 13
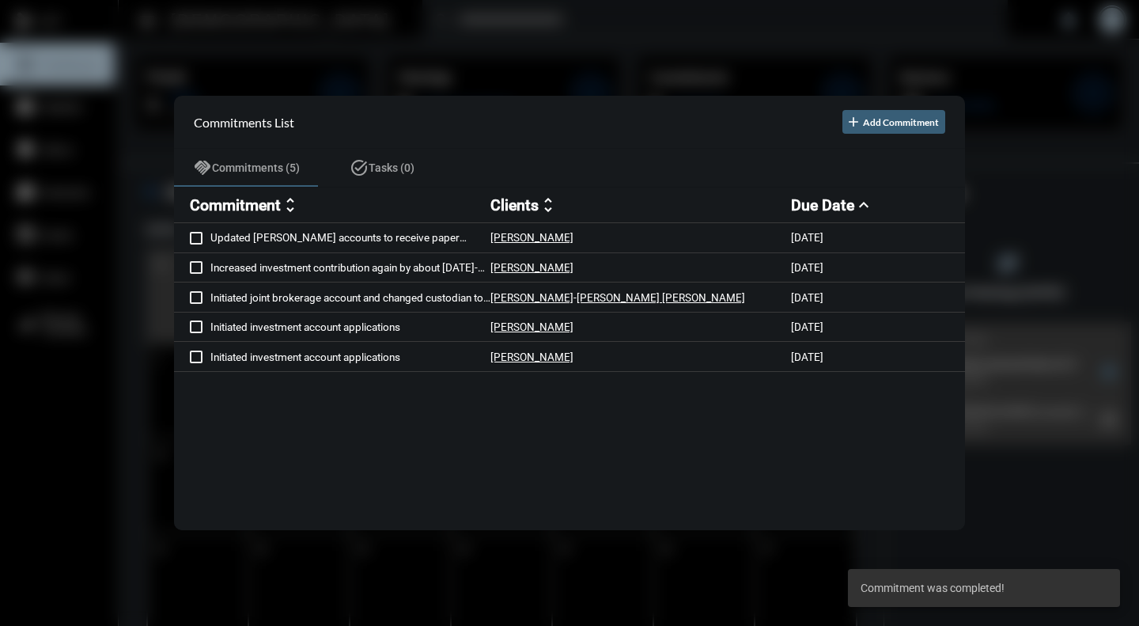
click at [343, 50] on div at bounding box center [569, 313] width 1139 height 626
